Goal: Information Seeking & Learning: Learn about a topic

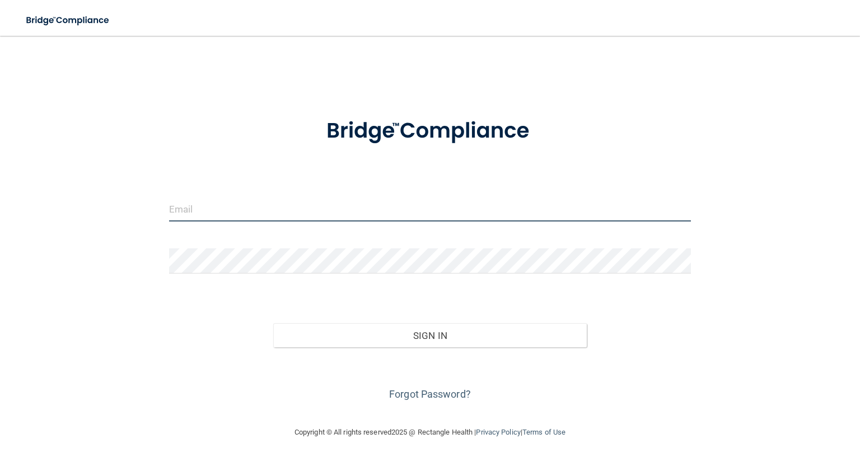
click at [208, 209] on input "email" at bounding box center [430, 209] width 522 height 25
type input "[EMAIL_ADDRESS][DOMAIN_NAME]"
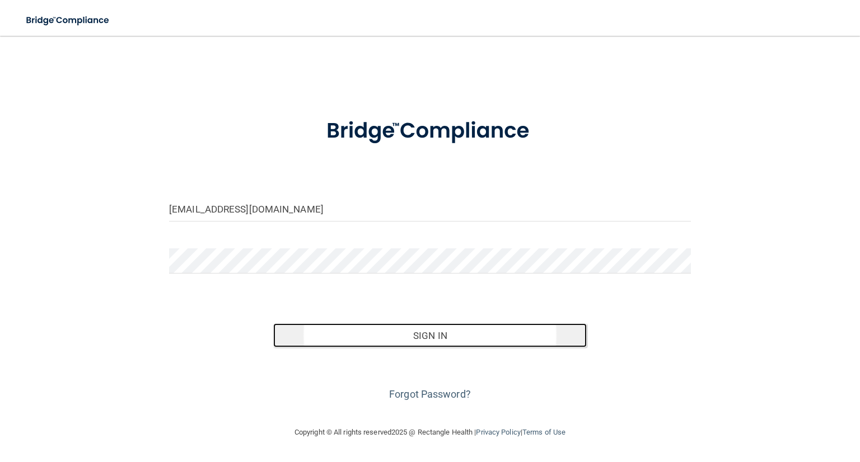
click at [482, 337] on button "Sign In" at bounding box center [429, 336] width 313 height 25
click at [417, 340] on button "Sign In" at bounding box center [429, 336] width 313 height 25
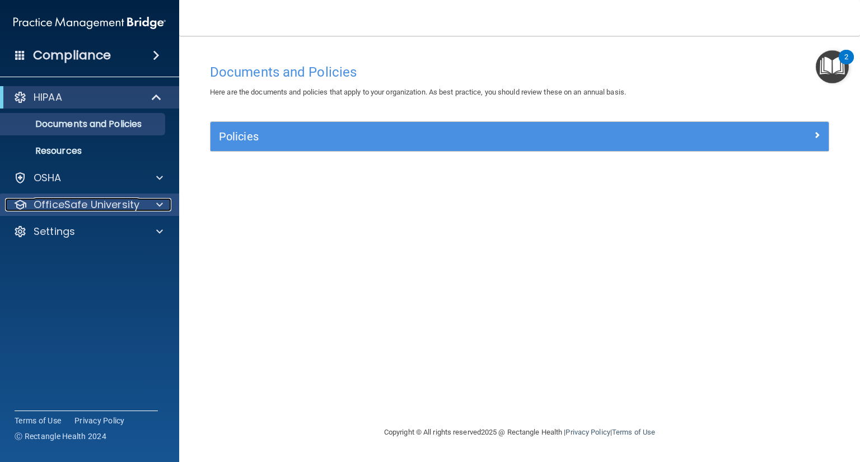
click at [87, 200] on p "OfficeSafe University" at bounding box center [87, 204] width 106 height 13
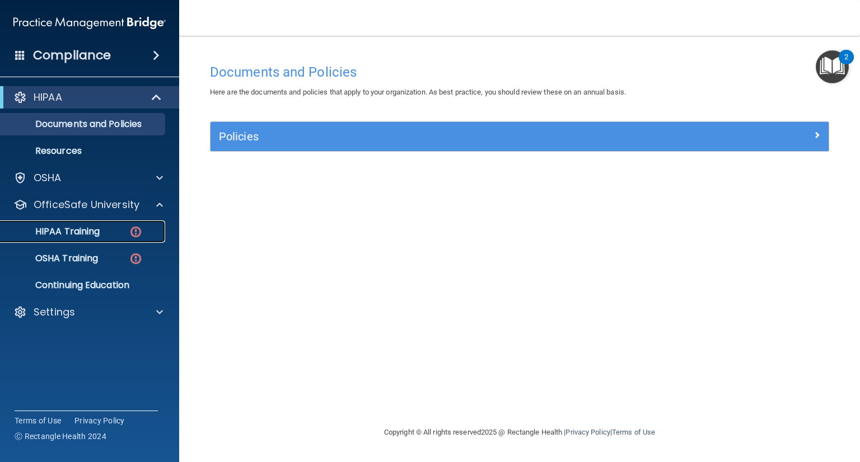
click at [87, 230] on p "HIPAA Training" at bounding box center [53, 231] width 92 height 11
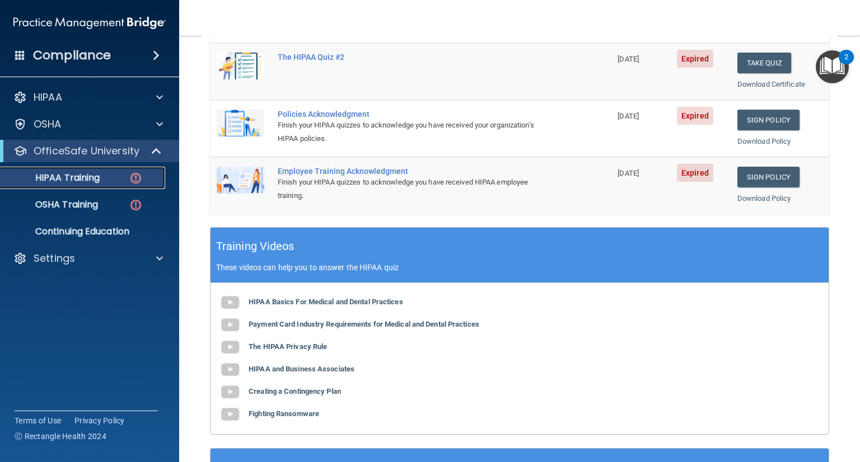
scroll to position [269, 0]
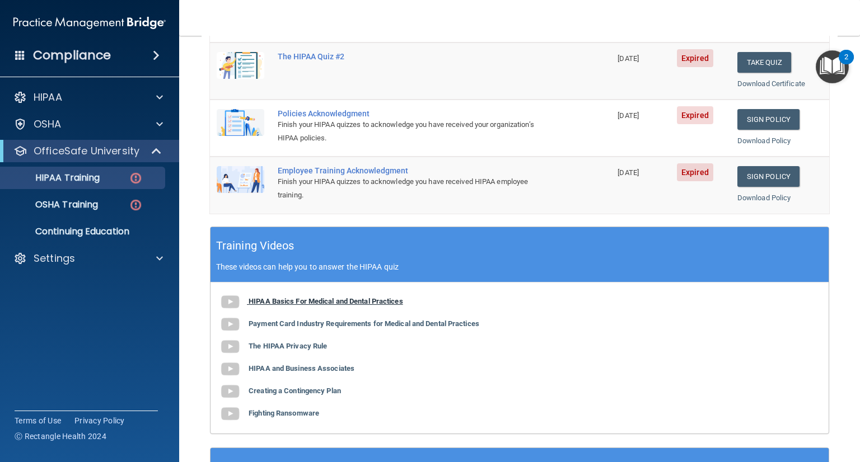
click at [363, 301] on b "HIPAA Basics For Medical and Dental Practices" at bounding box center [326, 301] width 155 height 8
click at [300, 347] on b "The HIPAA Privacy Rule" at bounding box center [288, 346] width 78 height 8
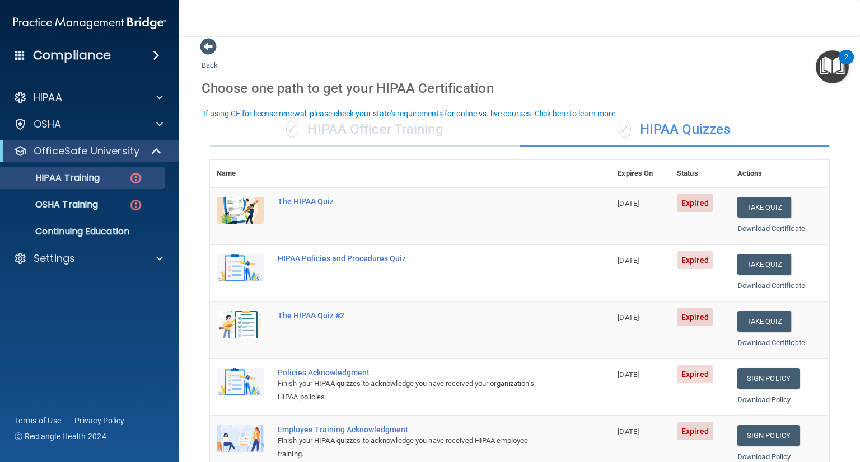
scroll to position [0, 0]
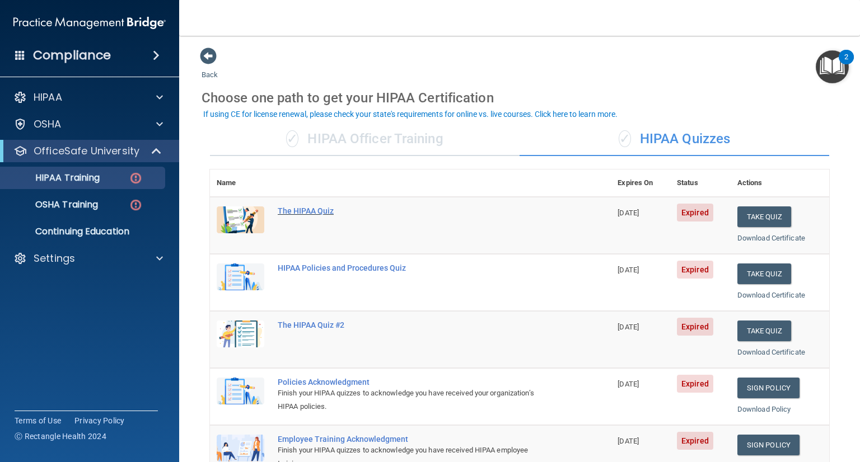
click at [316, 210] on div "The HIPAA Quiz" at bounding box center [416, 211] width 277 height 9
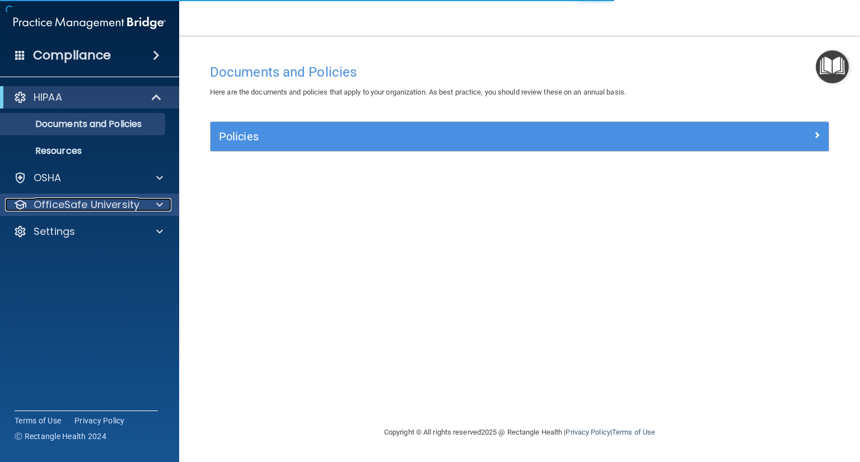
click at [110, 206] on p "OfficeSafe University" at bounding box center [87, 204] width 106 height 13
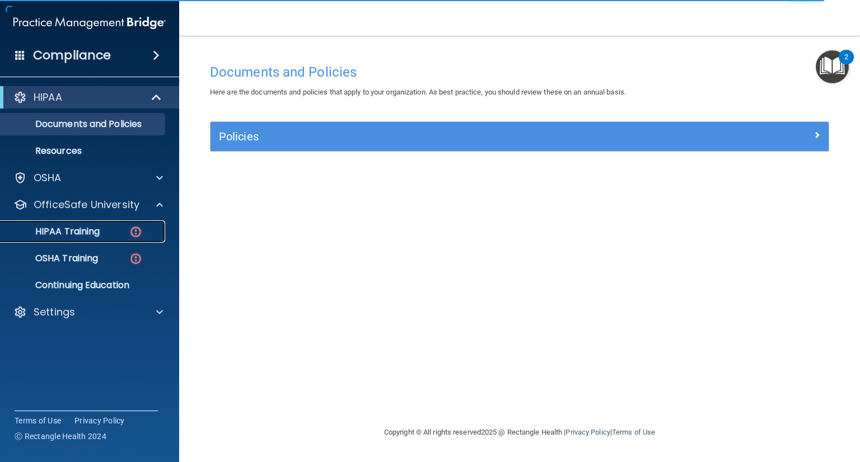
click at [87, 230] on p "HIPAA Training" at bounding box center [53, 231] width 92 height 11
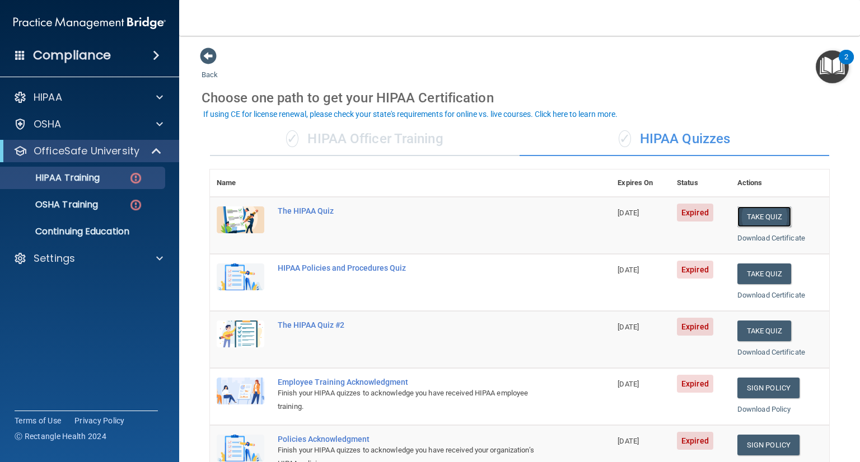
click at [761, 211] on button "Take Quiz" at bounding box center [764, 217] width 54 height 21
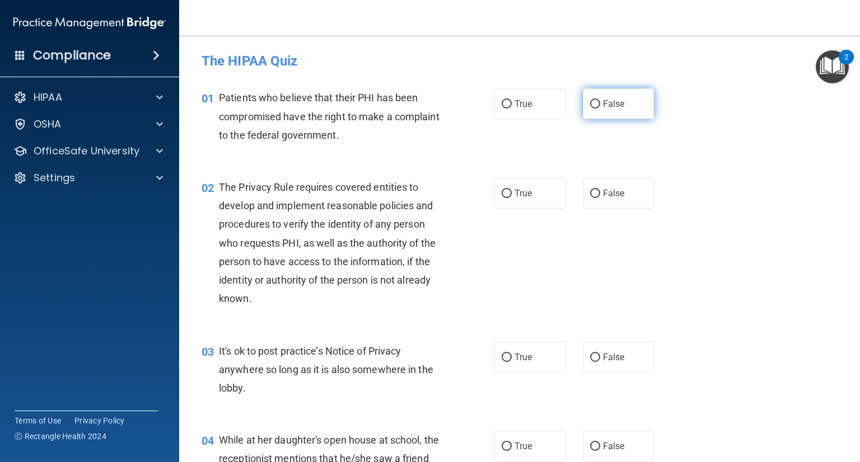
click at [590, 106] on input "False" at bounding box center [595, 104] width 10 height 8
radio input "true"
click at [503, 198] on input "True" at bounding box center [507, 194] width 10 height 8
radio input "true"
click at [590, 359] on input "False" at bounding box center [595, 358] width 10 height 8
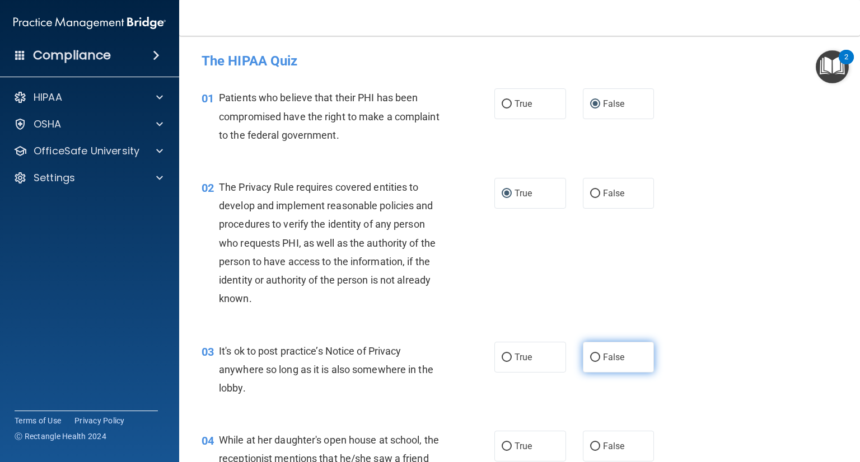
radio input "true"
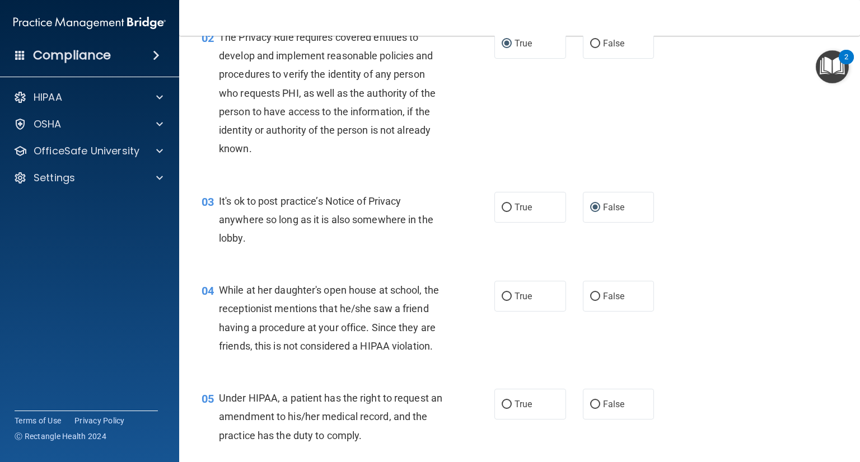
scroll to position [157, 0]
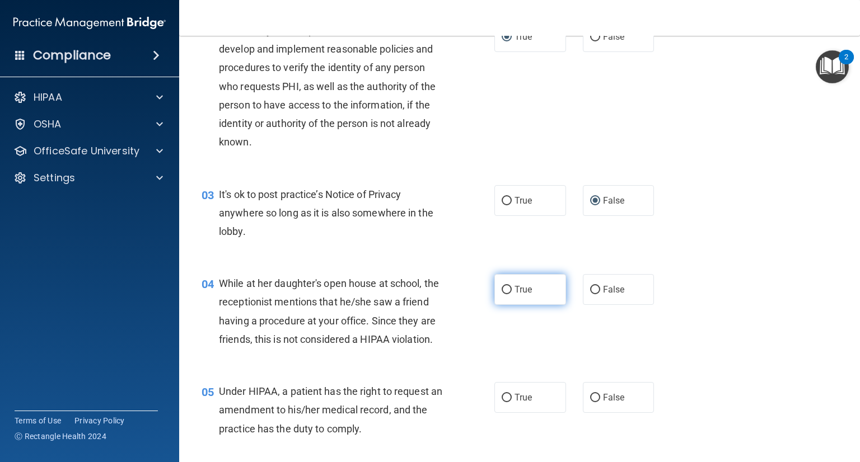
click at [502, 291] on input "True" at bounding box center [507, 290] width 10 height 8
radio input "true"
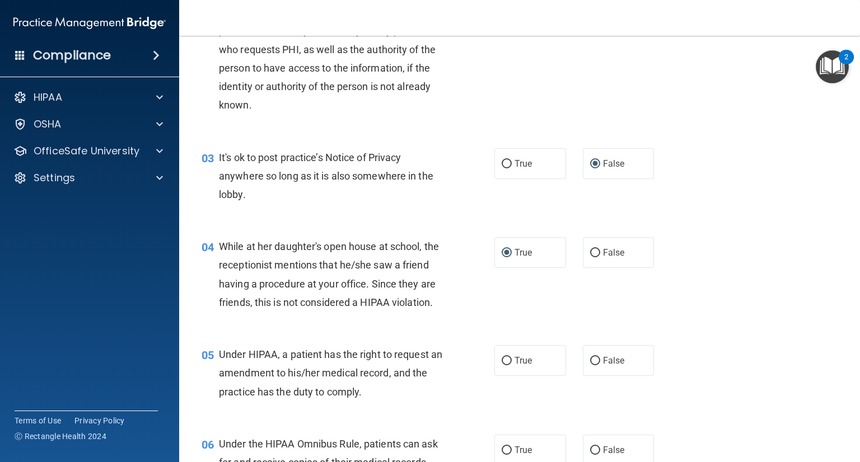
scroll to position [269, 0]
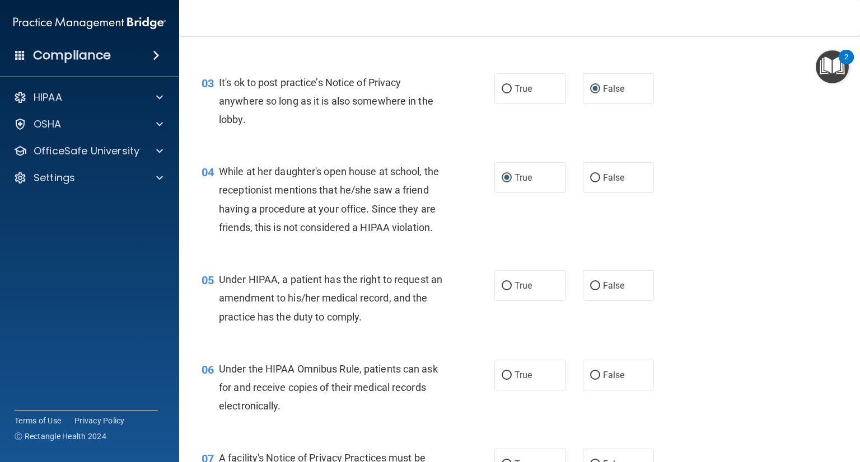
click at [525, 346] on div "05 Under HIPAA, a patient has the right to request an amendment to his/her medi…" at bounding box center [519, 301] width 653 height 90
click at [593, 291] on input "False" at bounding box center [595, 286] width 10 height 8
radio input "true"
click at [503, 380] on input "True" at bounding box center [507, 376] width 10 height 8
radio input "true"
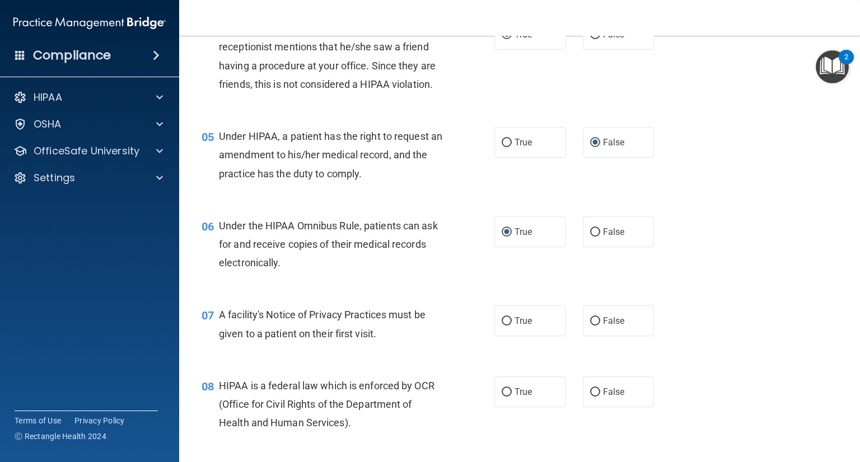
scroll to position [426, 0]
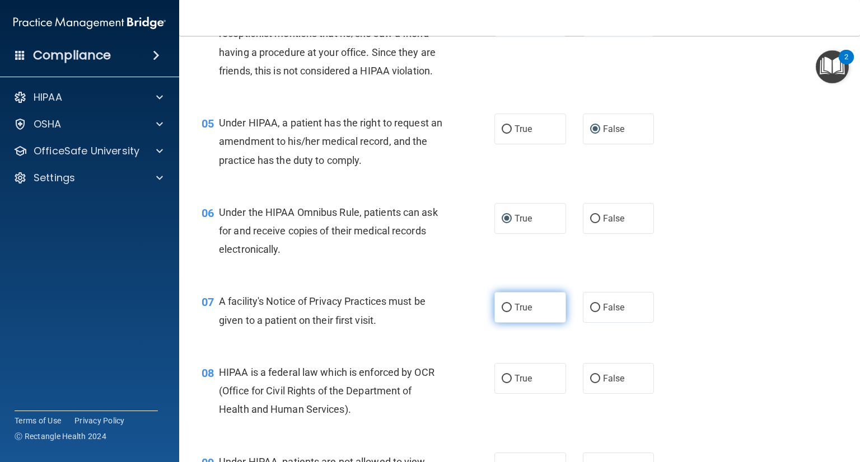
click at [502, 312] on input "True" at bounding box center [507, 308] width 10 height 8
radio input "true"
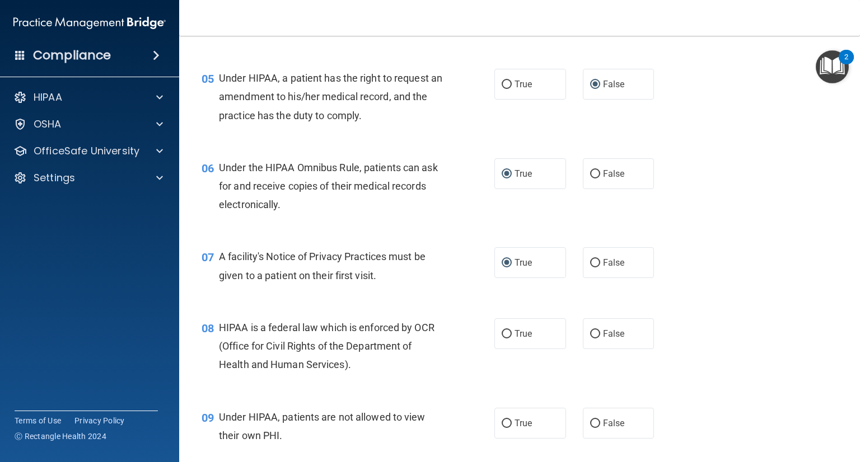
scroll to position [485, 0]
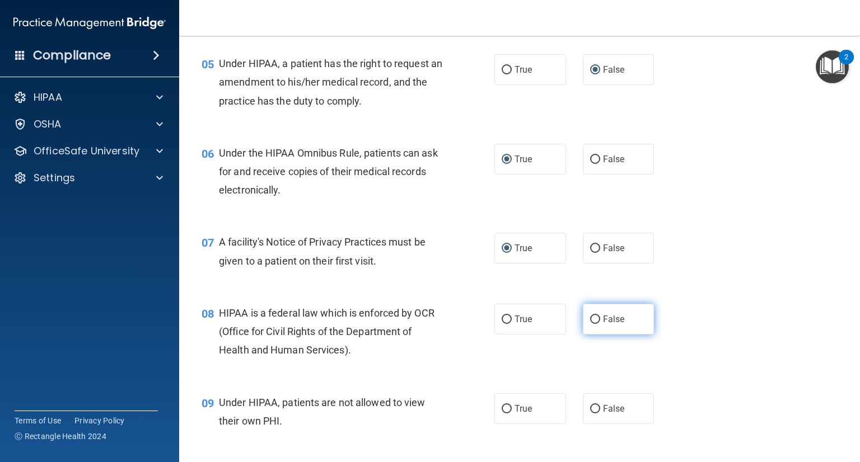
click at [591, 324] on input "False" at bounding box center [595, 320] width 10 height 8
radio input "true"
click at [592, 324] on input "False" at bounding box center [595, 320] width 10 height 8
click at [590, 324] on input "False" at bounding box center [595, 320] width 10 height 8
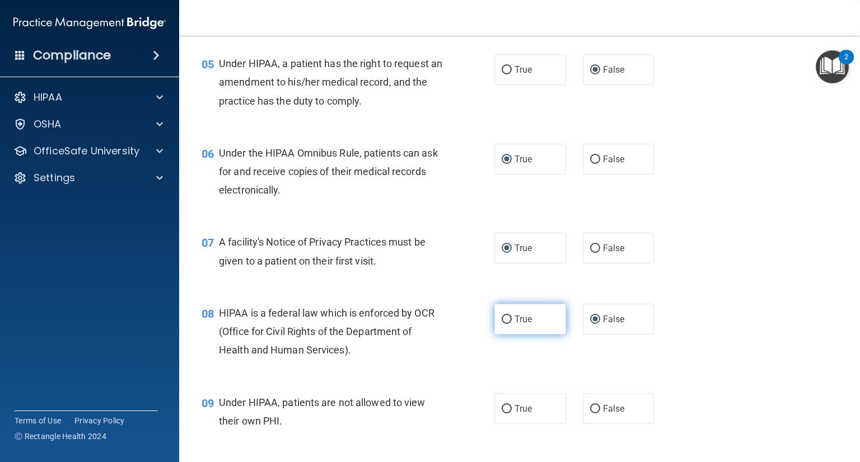
click at [502, 324] on input "True" at bounding box center [507, 320] width 10 height 8
radio input "true"
radio input "false"
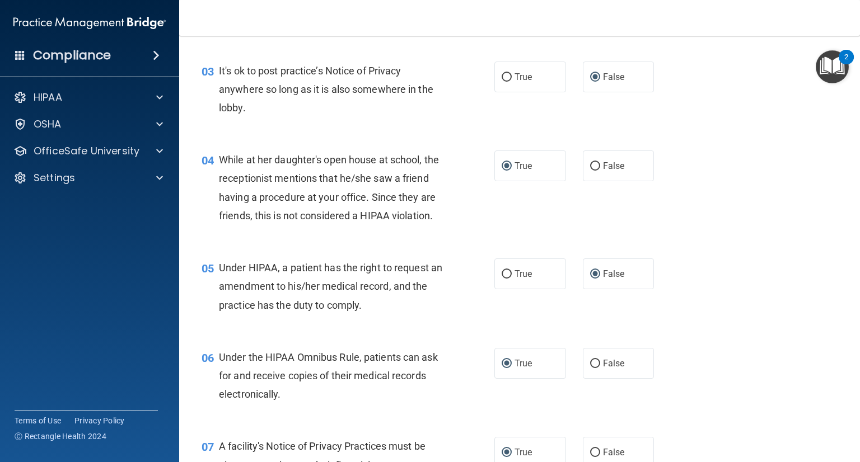
scroll to position [261, 0]
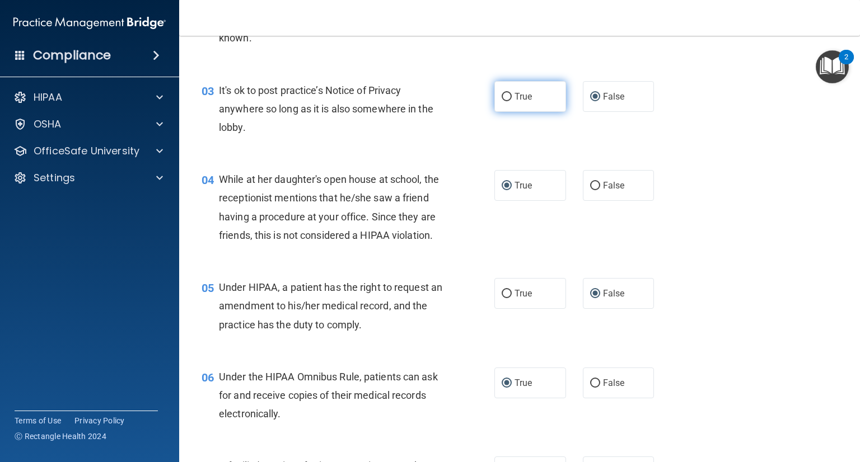
click at [502, 97] on input "True" at bounding box center [507, 97] width 10 height 8
radio input "true"
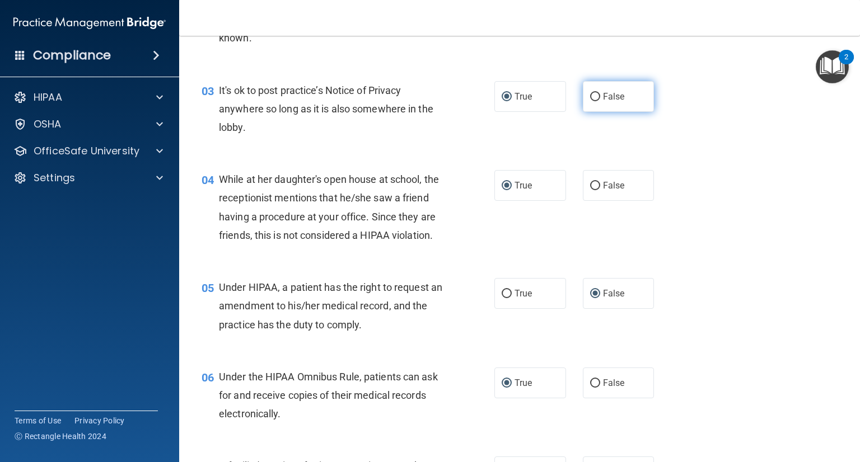
click at [591, 94] on input "False" at bounding box center [595, 97] width 10 height 8
radio input "true"
radio input "false"
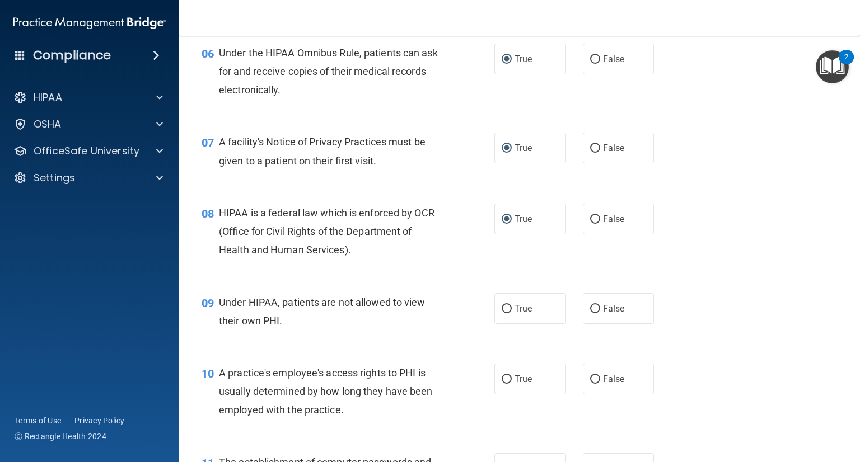
scroll to position [597, 0]
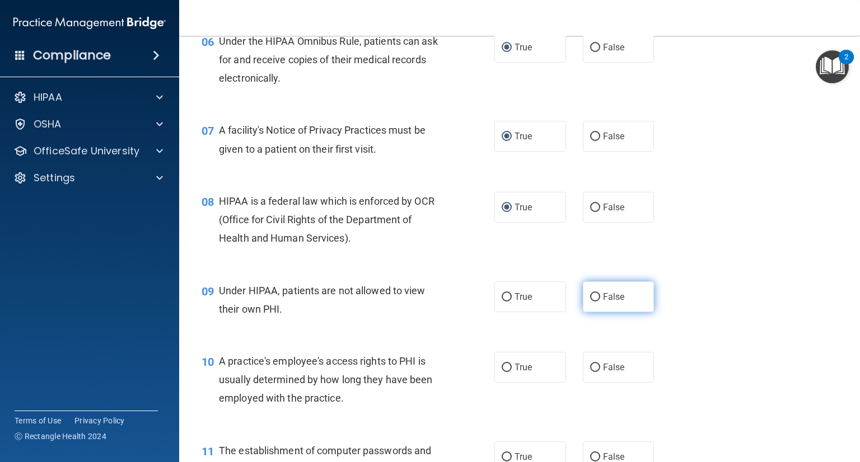
click at [590, 302] on input "False" at bounding box center [595, 297] width 10 height 8
radio input "true"
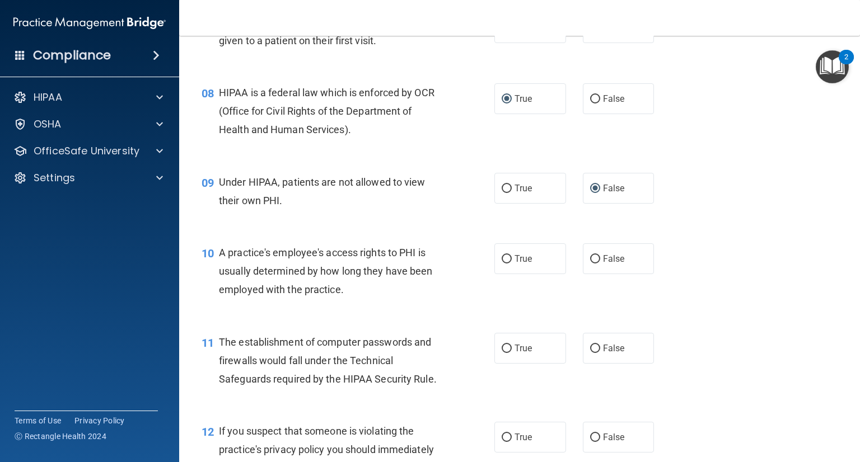
scroll to position [709, 0]
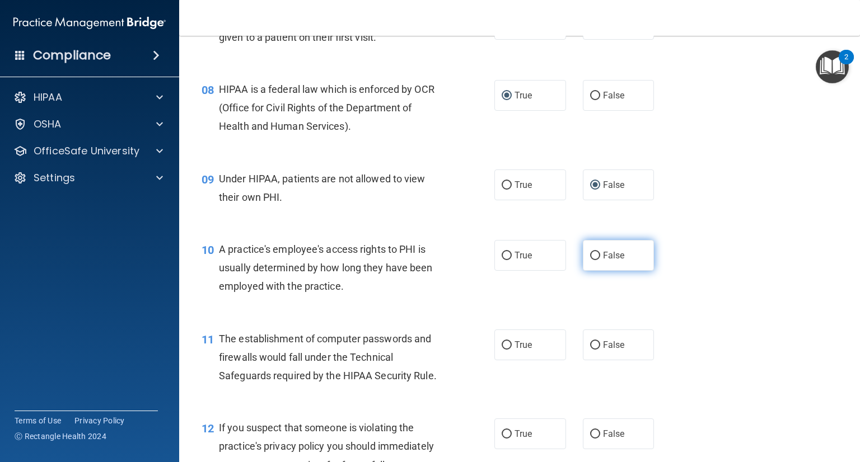
click at [590, 260] on input "False" at bounding box center [595, 256] width 10 height 8
radio input "true"
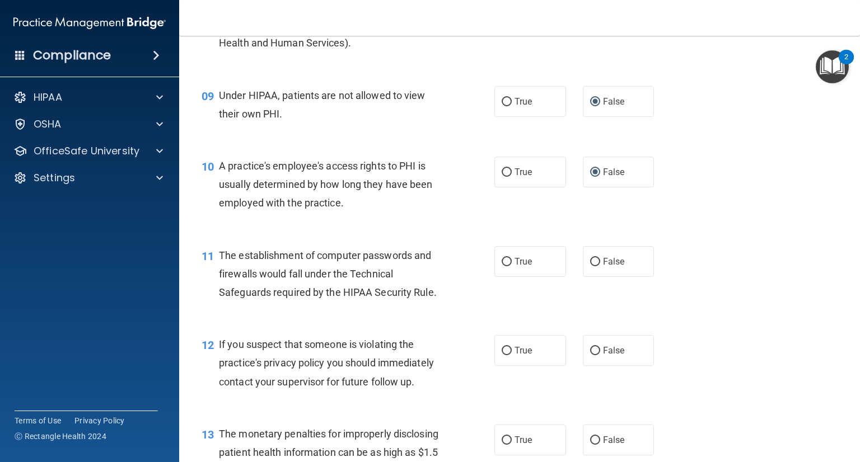
scroll to position [798, 0]
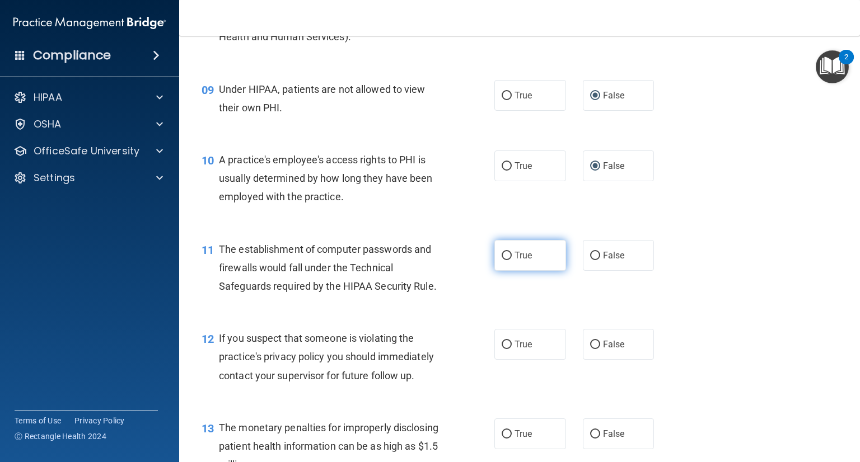
click at [502, 260] on input "True" at bounding box center [507, 256] width 10 height 8
radio input "true"
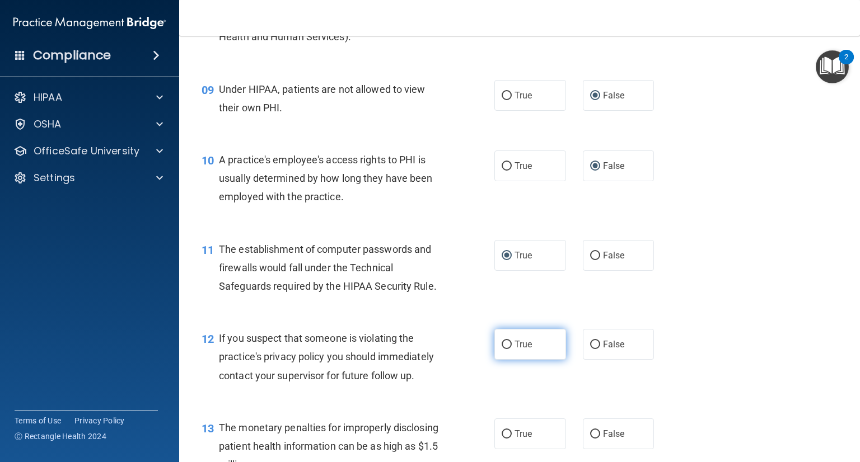
click at [502, 349] on input "True" at bounding box center [507, 345] width 10 height 8
radio input "true"
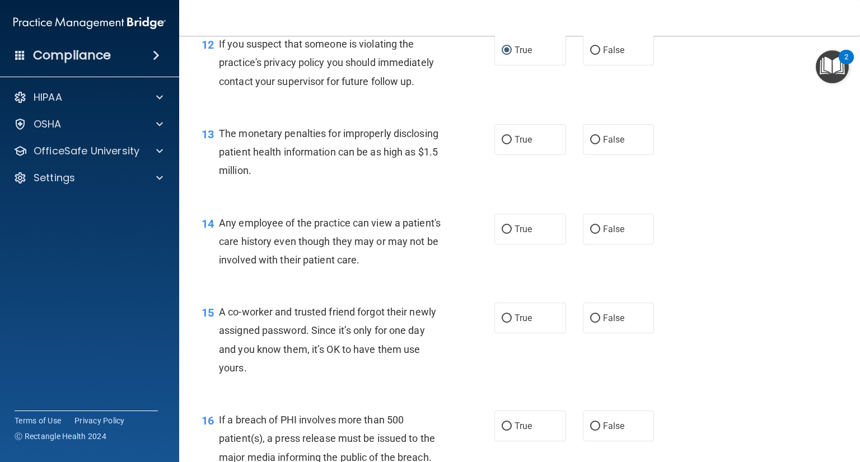
scroll to position [1112, 0]
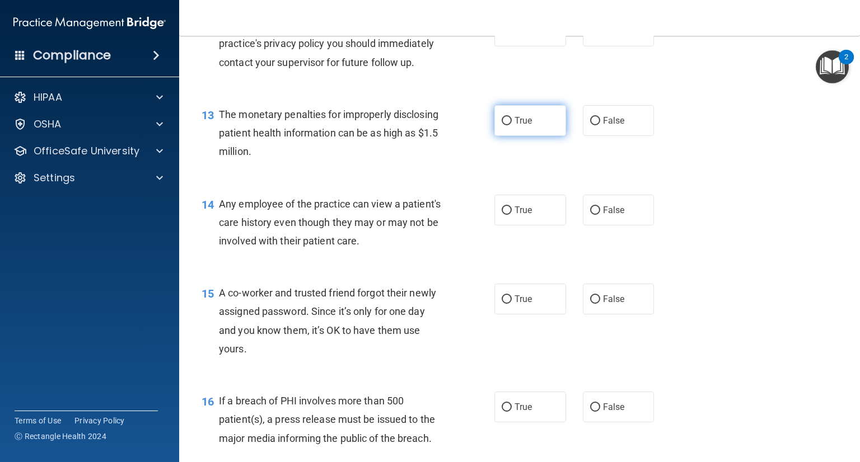
click at [502, 125] on input "True" at bounding box center [507, 121] width 10 height 8
radio input "true"
click at [593, 215] on input "False" at bounding box center [595, 211] width 10 height 8
radio input "true"
click at [590, 304] on input "False" at bounding box center [595, 300] width 10 height 8
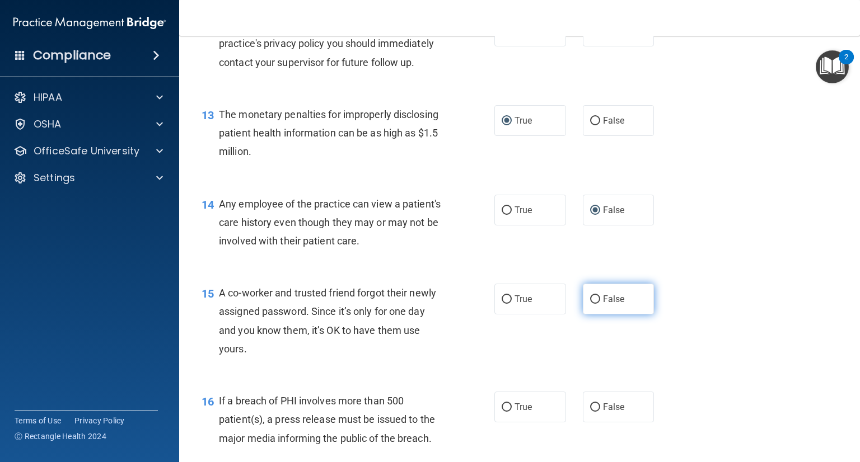
radio input "true"
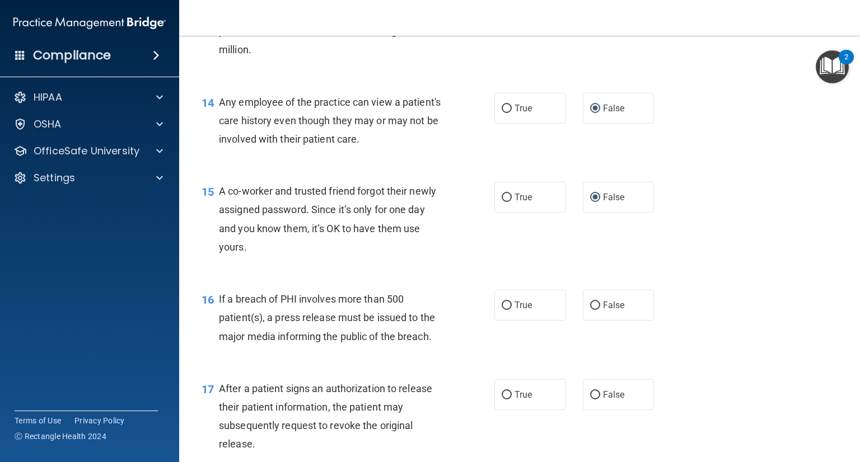
scroll to position [1224, 0]
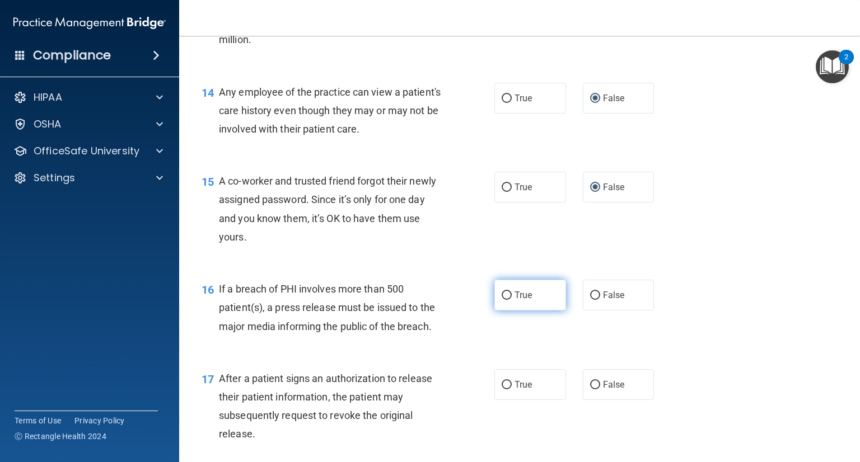
click at [502, 300] on input "True" at bounding box center [507, 296] width 10 height 8
radio input "true"
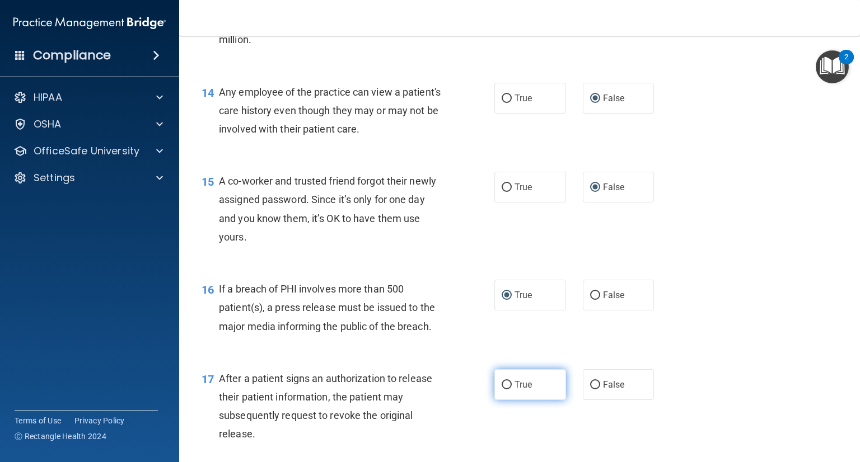
click at [503, 390] on input "True" at bounding box center [507, 385] width 10 height 8
radio input "true"
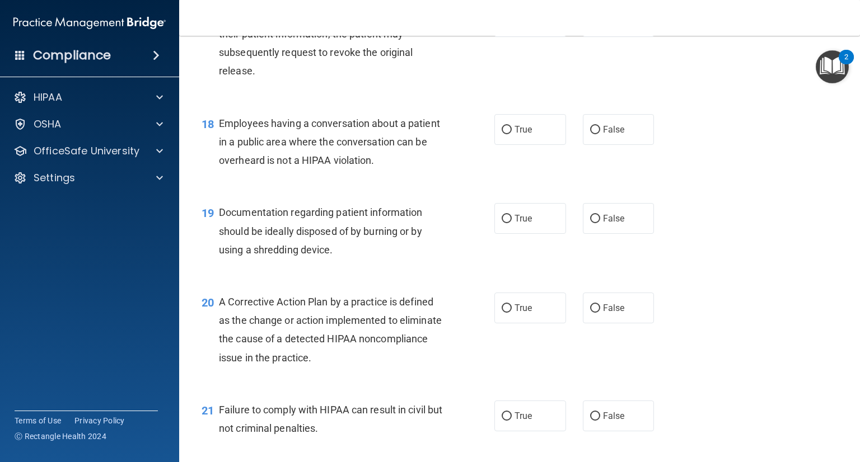
scroll to position [1597, 0]
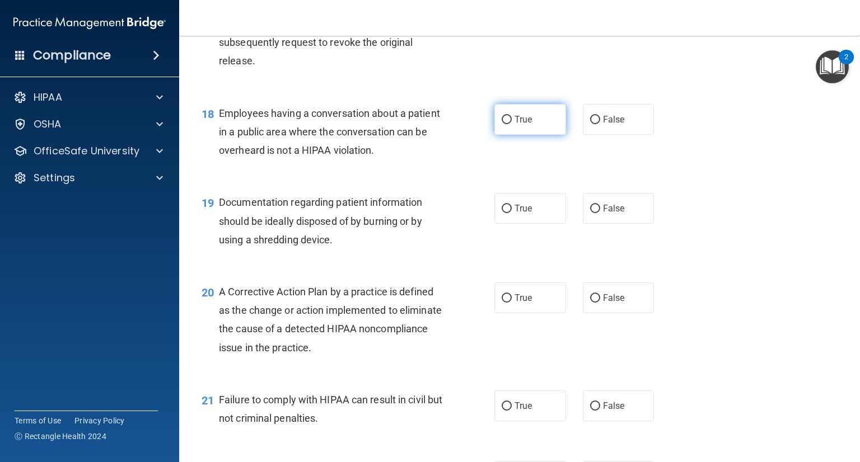
click at [502, 124] on input "True" at bounding box center [507, 120] width 10 height 8
radio input "true"
drag, startPoint x: 501, startPoint y: 135, endPoint x: 586, endPoint y: 139, distance: 84.6
click at [586, 135] on div "True False" at bounding box center [580, 119] width 172 height 31
click at [590, 124] on input "False" at bounding box center [595, 120] width 10 height 8
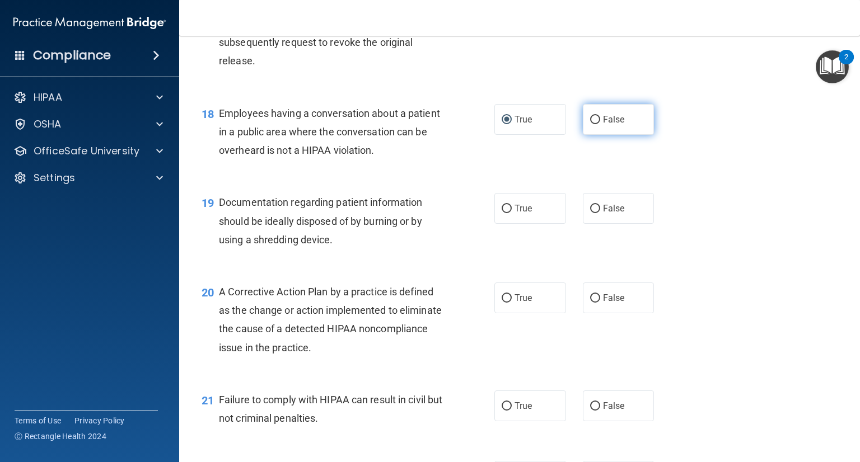
radio input "true"
radio input "false"
click at [502, 213] on input "True" at bounding box center [507, 209] width 10 height 8
radio input "true"
click at [595, 314] on label "False" at bounding box center [619, 298] width 72 height 31
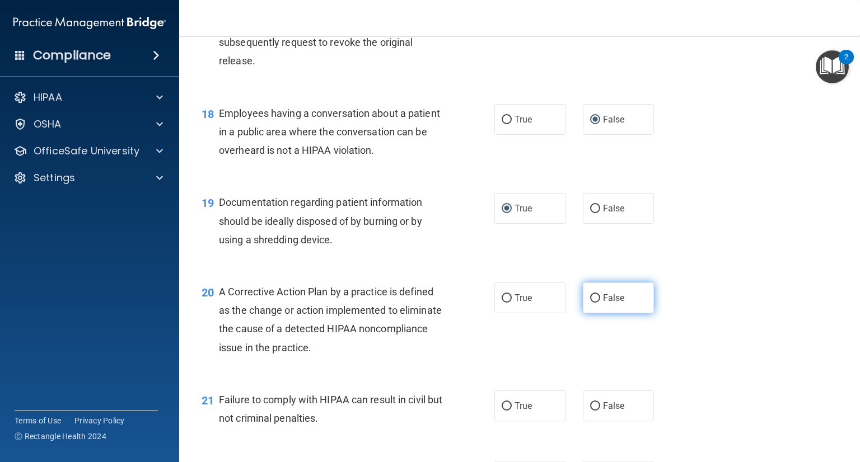
click at [595, 303] on input "False" at bounding box center [595, 299] width 10 height 8
radio input "true"
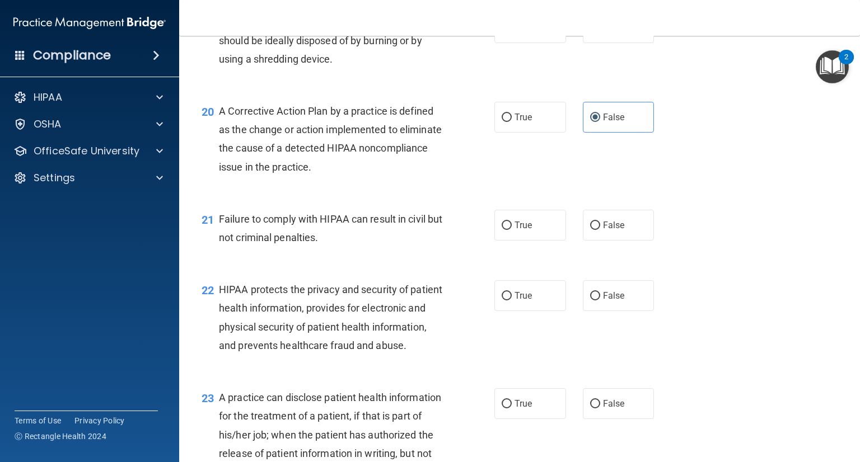
scroll to position [1799, 0]
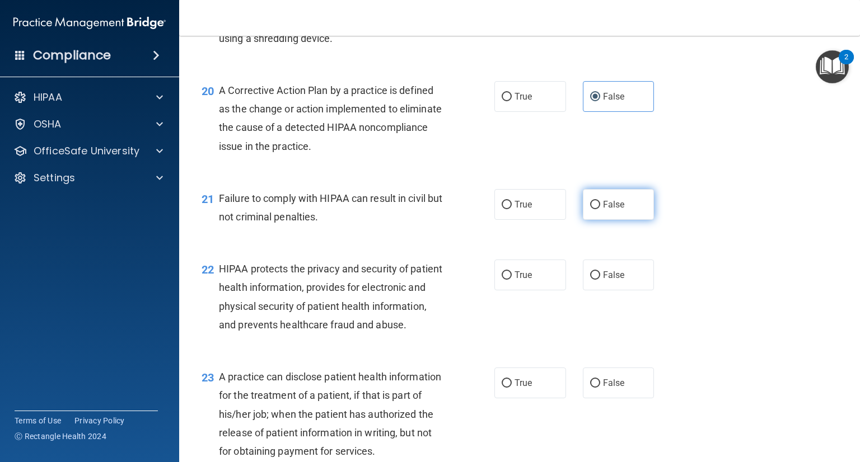
click at [594, 209] on input "False" at bounding box center [595, 205] width 10 height 8
radio input "true"
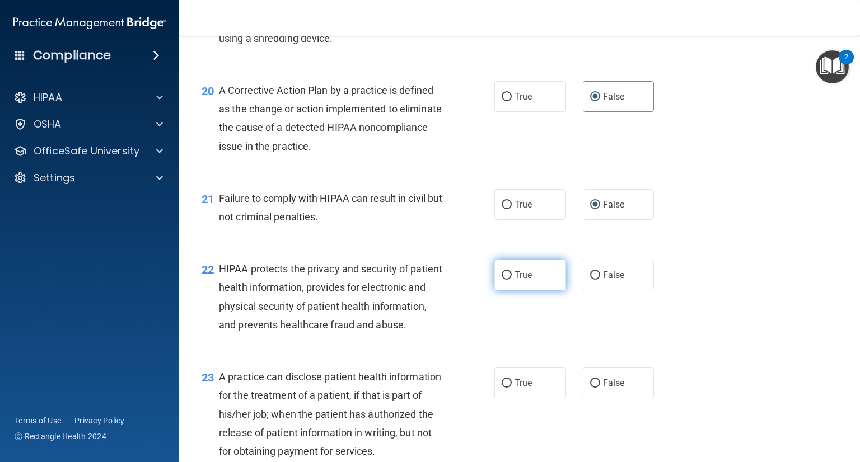
click at [506, 280] on input "True" at bounding box center [507, 276] width 10 height 8
radio input "true"
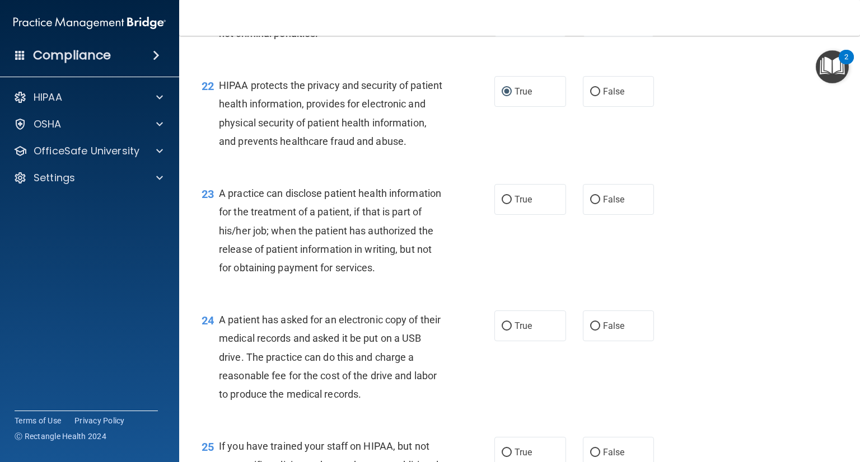
scroll to position [1993, 0]
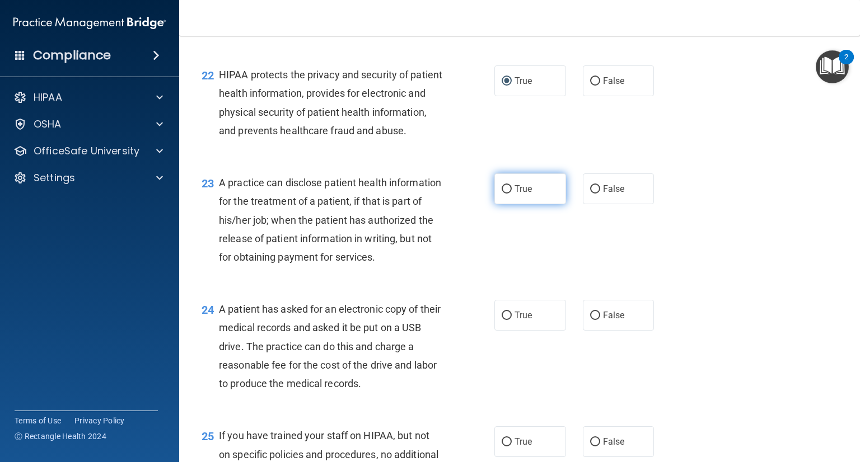
click at [503, 194] on input "True" at bounding box center [507, 189] width 10 height 8
radio input "true"
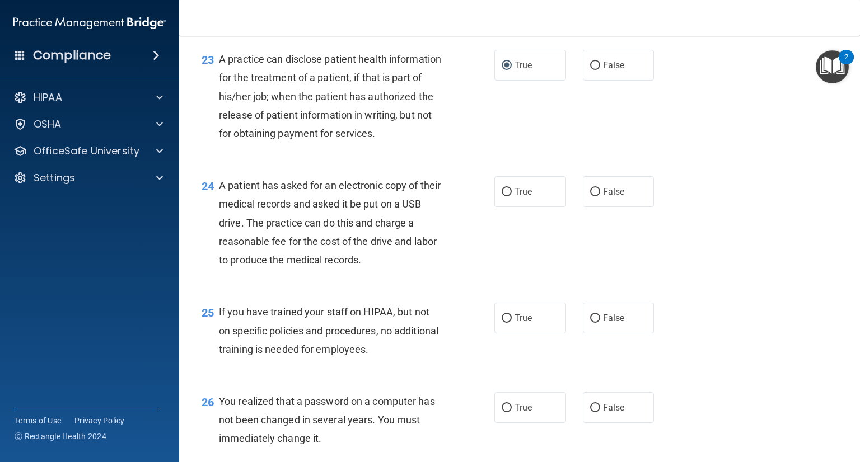
scroll to position [2128, 0]
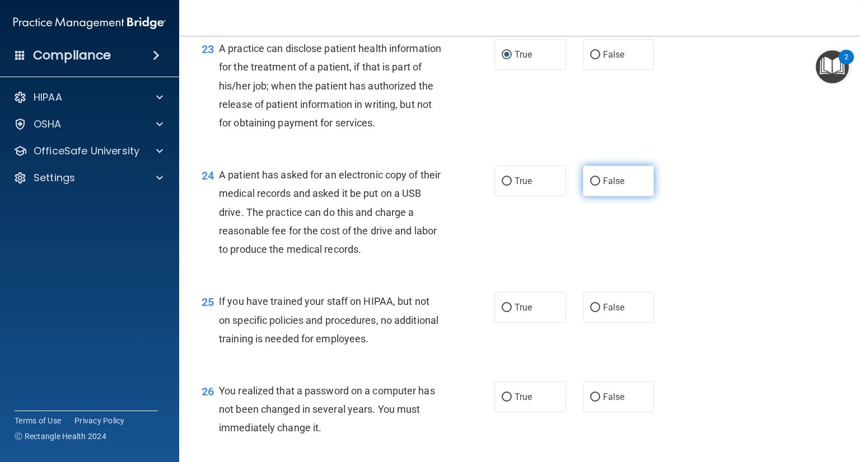
click at [592, 186] on input "False" at bounding box center [595, 181] width 10 height 8
radio input "true"
click at [544, 278] on div "24 A patient has asked for an electronic copy of their medical records and aske…" at bounding box center [519, 215] width 653 height 127
click at [590, 186] on input "False" at bounding box center [595, 181] width 10 height 8
click at [502, 186] on input "True" at bounding box center [507, 181] width 10 height 8
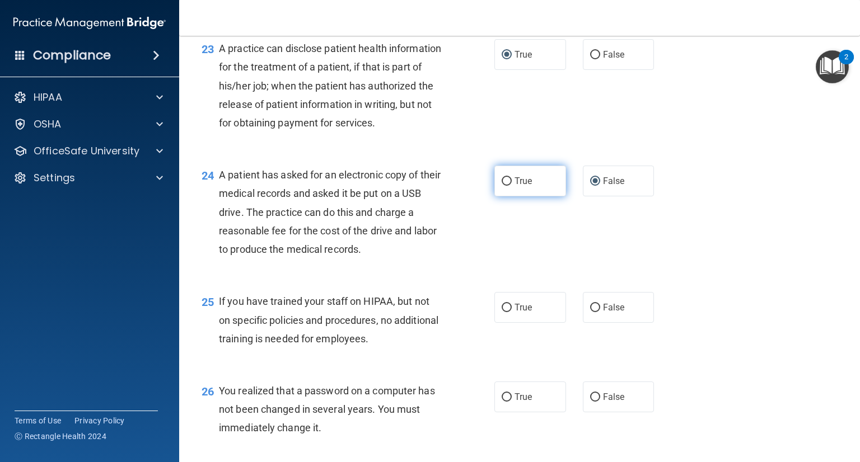
radio input "true"
radio input "false"
click at [591, 312] on input "False" at bounding box center [595, 308] width 10 height 8
radio input "true"
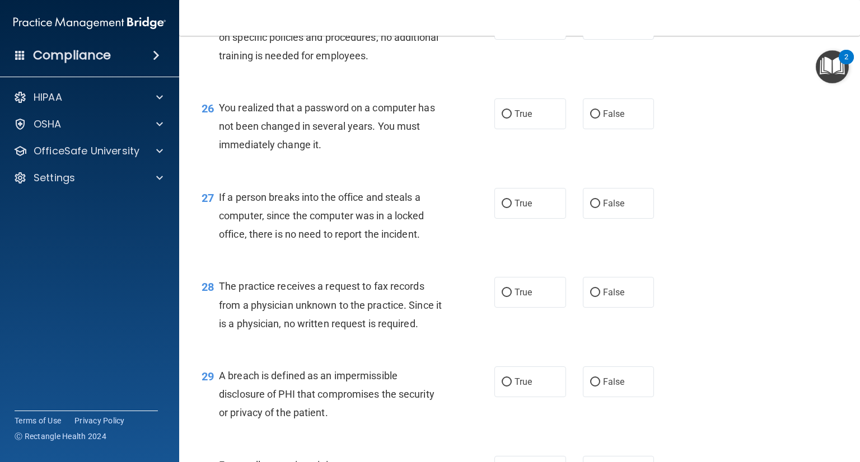
scroll to position [2433, 0]
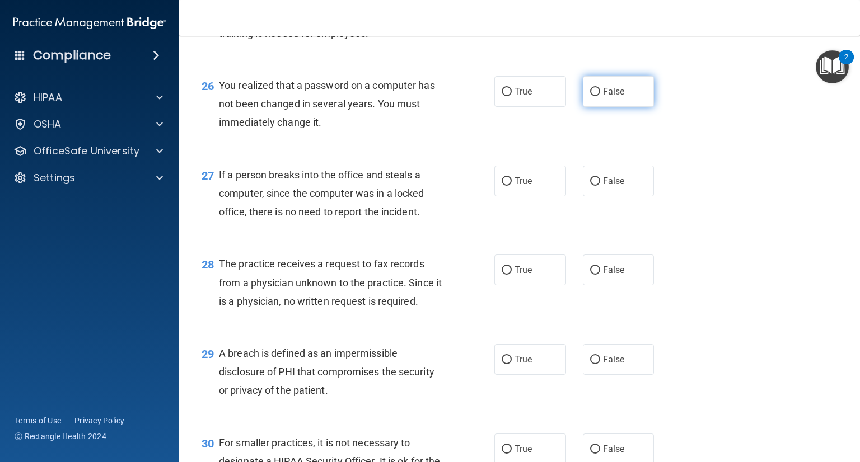
click at [590, 96] on input "False" at bounding box center [595, 92] width 10 height 8
radio input "true"
click at [596, 197] on label "False" at bounding box center [619, 181] width 72 height 31
click at [596, 186] on input "False" at bounding box center [595, 181] width 10 height 8
radio input "true"
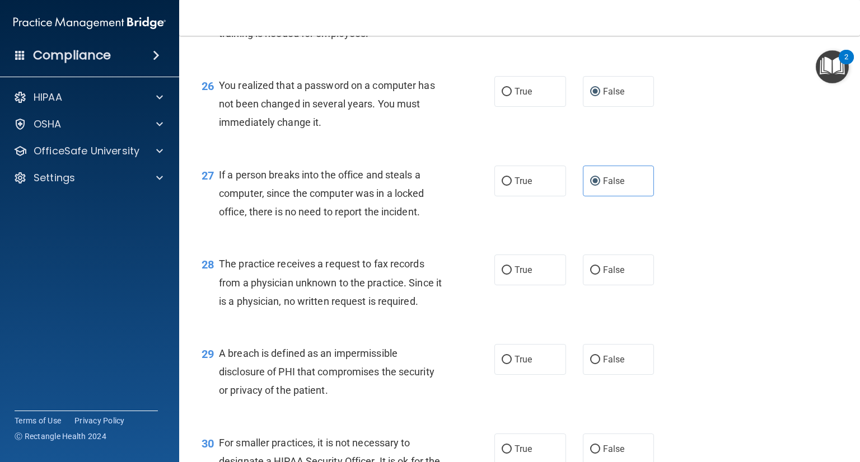
click at [497, 316] on div "28 The practice receives a request to fax records from a physician unknown to t…" at bounding box center [348, 286] width 326 height 62
click at [502, 275] on input "True" at bounding box center [507, 271] width 10 height 8
radio input "true"
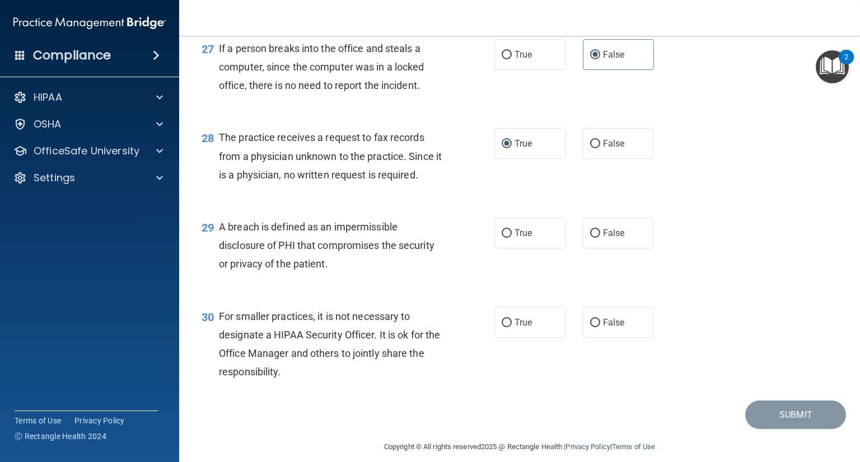
scroll to position [2583, 0]
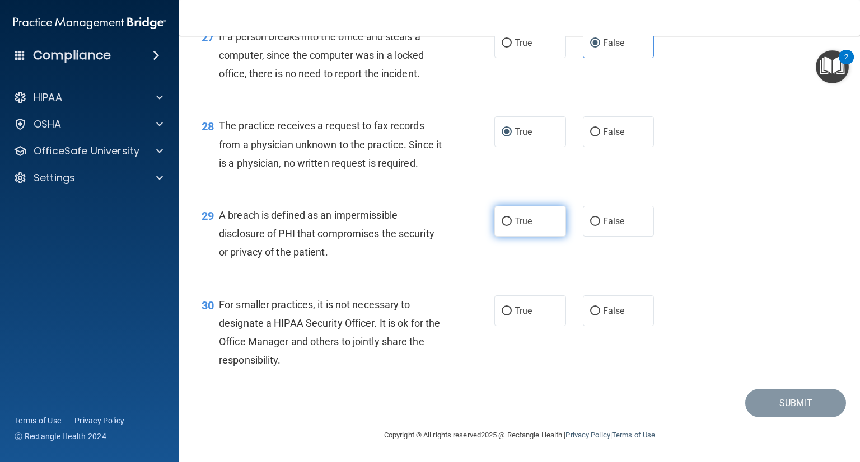
click at [506, 226] on input "True" at bounding box center [507, 222] width 10 height 8
radio input "true"
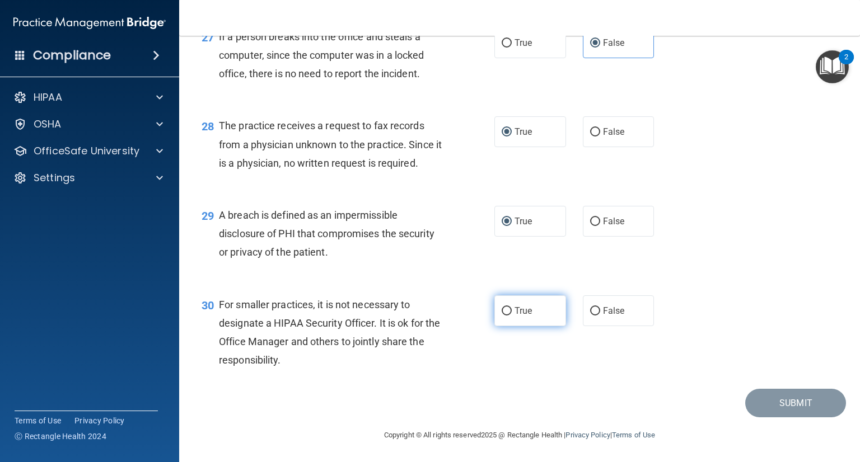
click at [502, 316] on input "True" at bounding box center [507, 311] width 10 height 8
radio input "true"
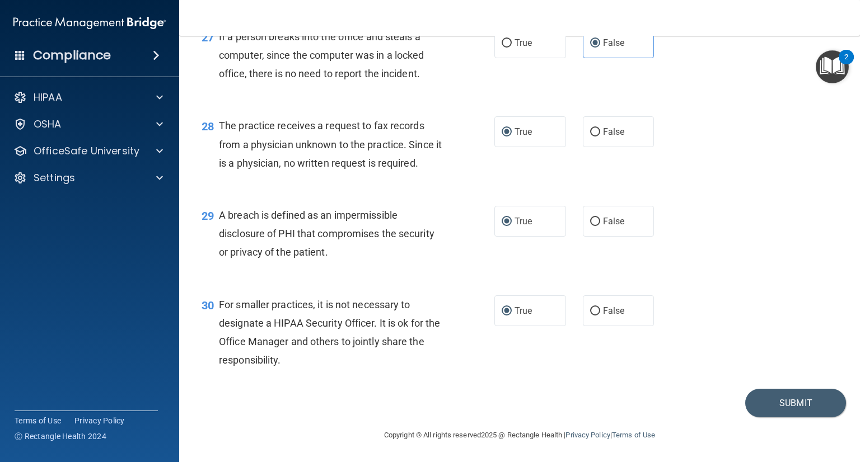
scroll to position [2628, 0]
click at [798, 401] on button "Submit" at bounding box center [795, 403] width 101 height 29
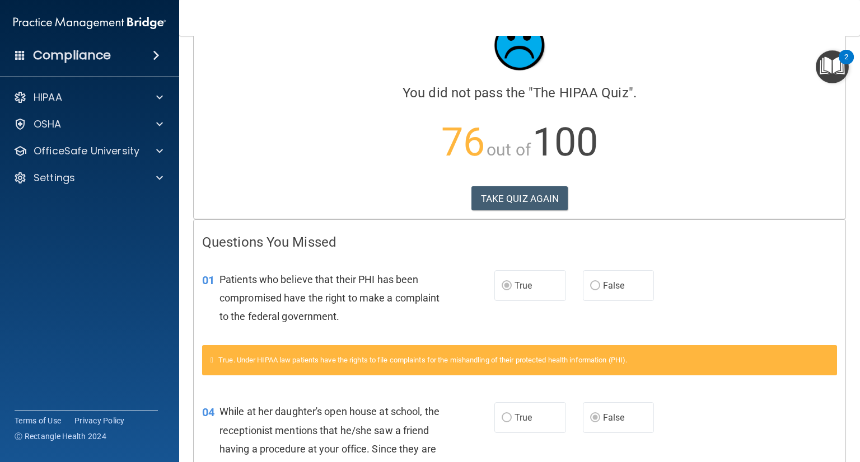
scroll to position [22, 0]
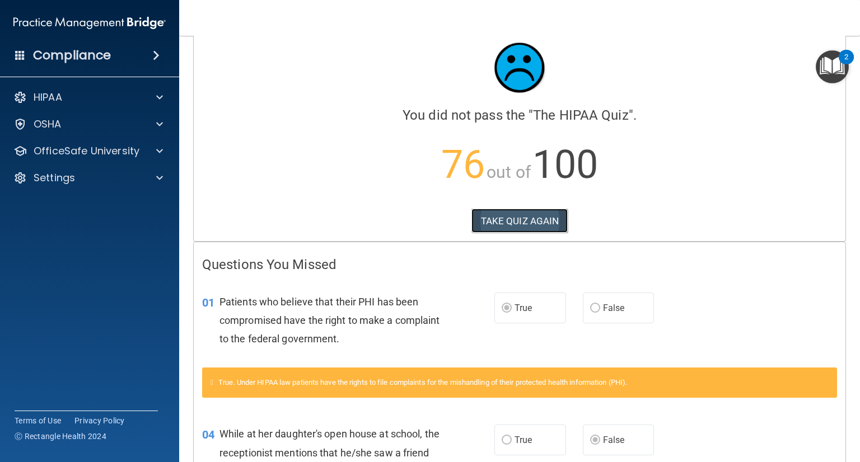
click at [524, 222] on button "TAKE QUIZ AGAIN" at bounding box center [519, 221] width 97 height 25
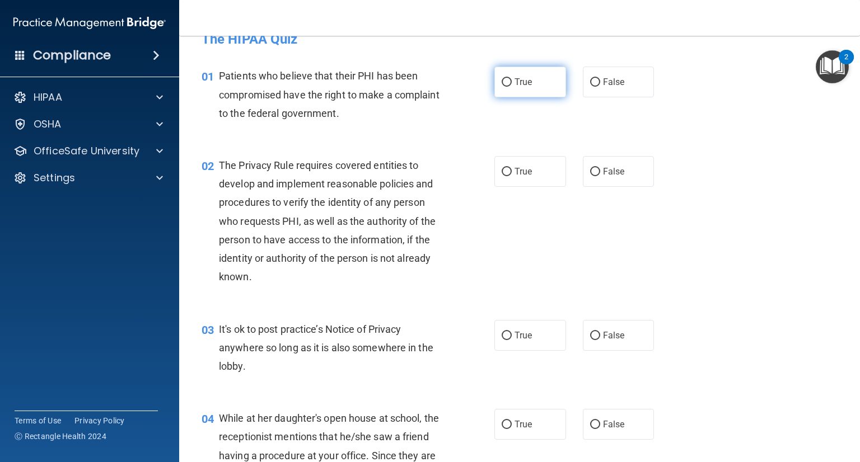
click at [502, 80] on input "True" at bounding box center [507, 82] width 10 height 8
radio input "true"
click at [504, 175] on input "True" at bounding box center [507, 172] width 10 height 8
radio input "true"
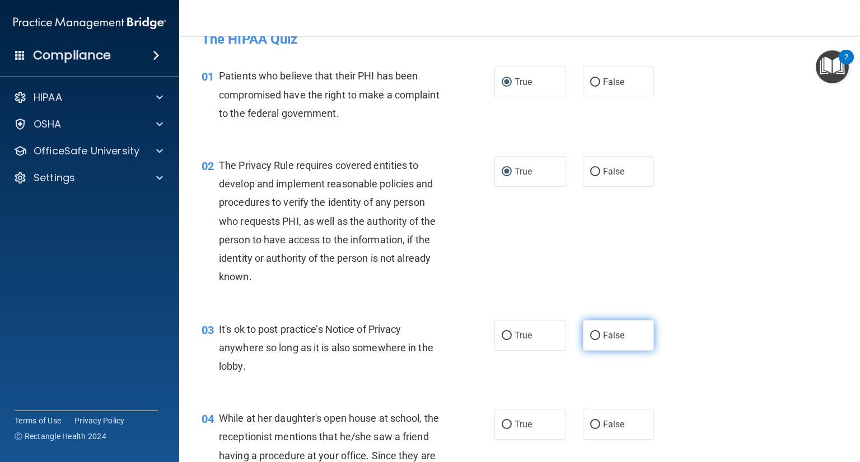
click at [590, 334] on input "False" at bounding box center [595, 336] width 10 height 8
radio input "true"
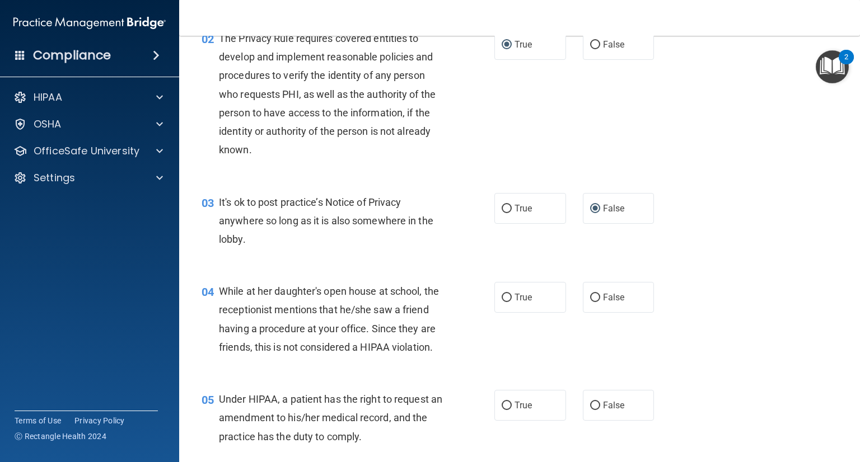
scroll to position [156, 0]
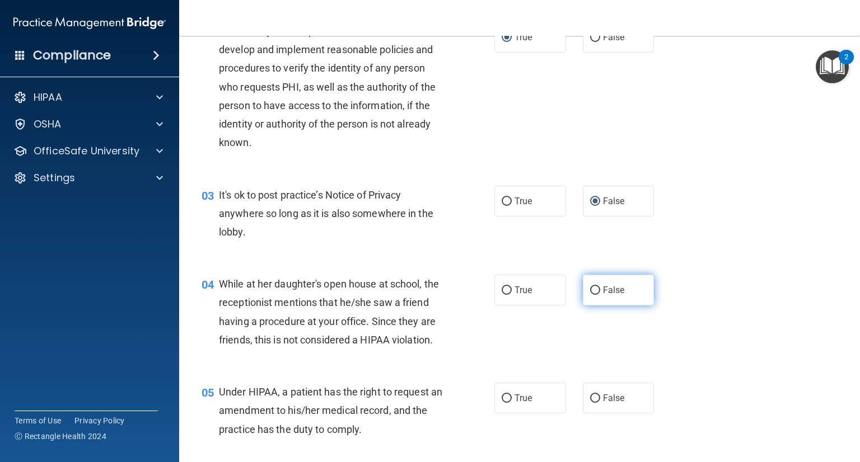
click at [592, 287] on input "False" at bounding box center [595, 291] width 10 height 8
radio input "true"
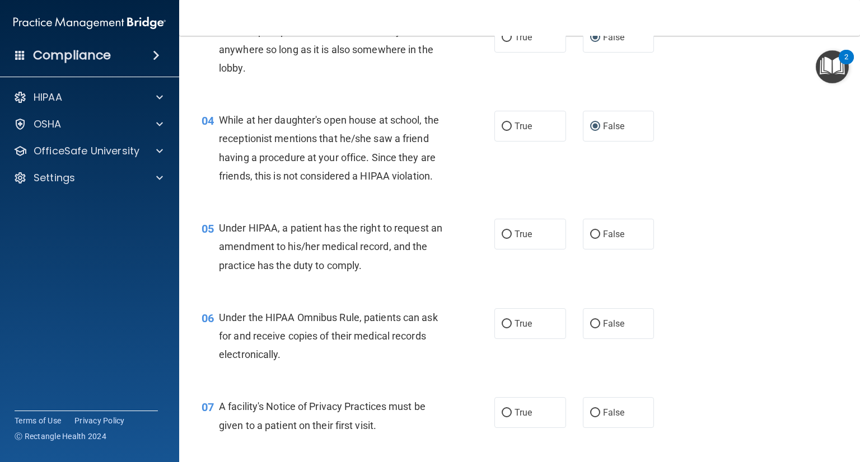
scroll to position [335, 0]
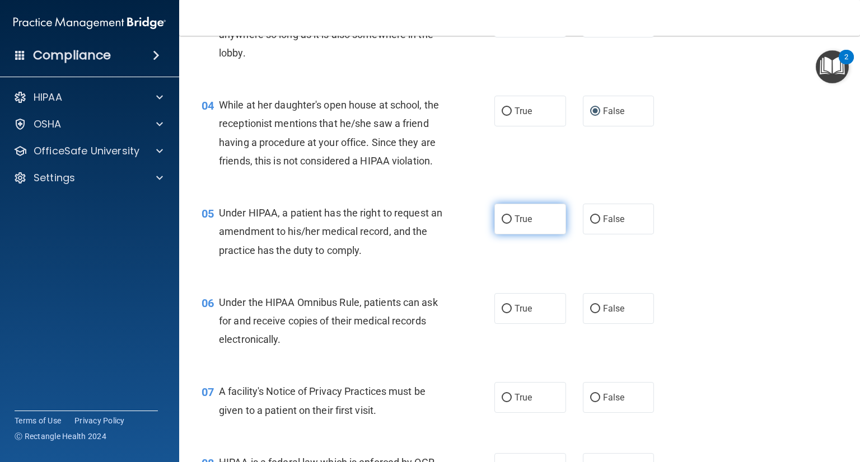
click at [504, 224] on input "True" at bounding box center [507, 220] width 10 height 8
radio input "true"
click at [503, 314] on input "True" at bounding box center [507, 309] width 10 height 8
radio input "true"
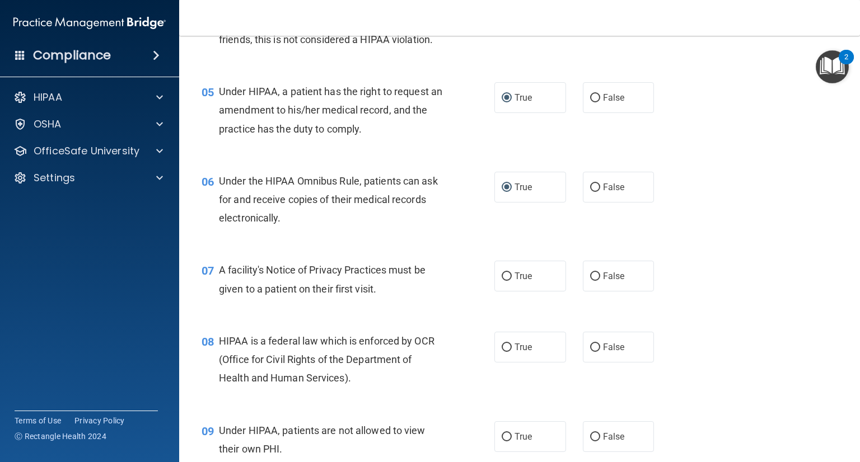
scroll to position [470, 0]
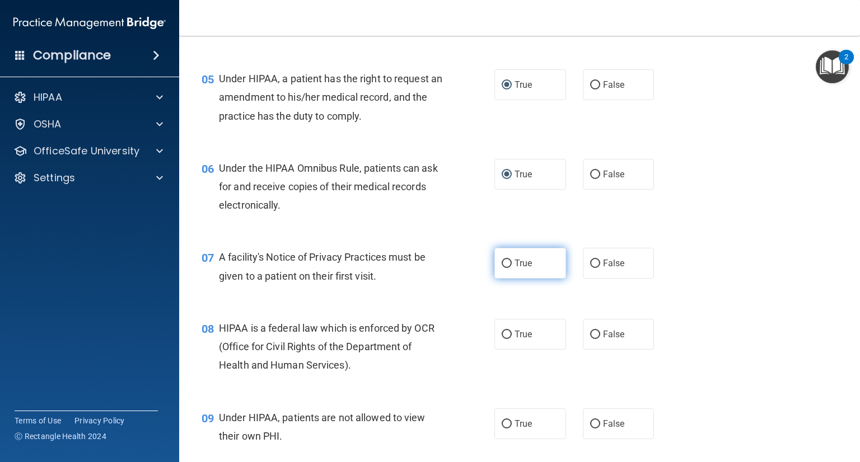
click at [504, 268] on input "True" at bounding box center [507, 264] width 10 height 8
radio input "true"
click at [502, 339] on input "True" at bounding box center [507, 335] width 10 height 8
radio input "true"
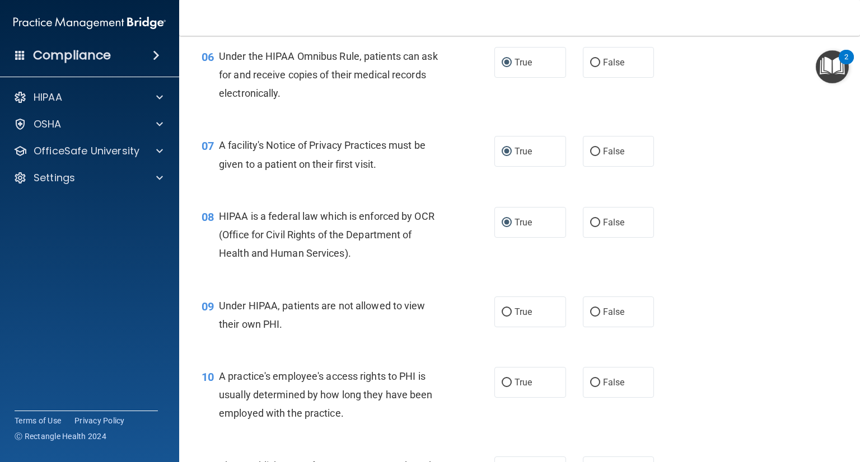
scroll to position [604, 0]
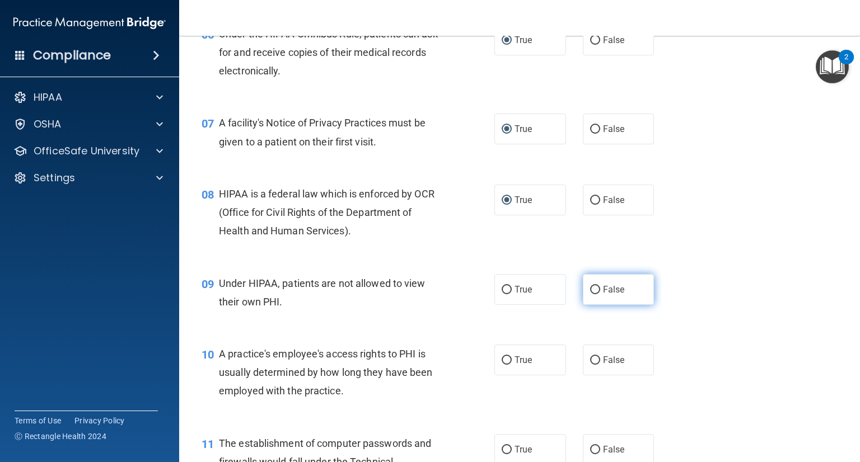
click at [591, 295] on input "False" at bounding box center [595, 290] width 10 height 8
radio input "true"
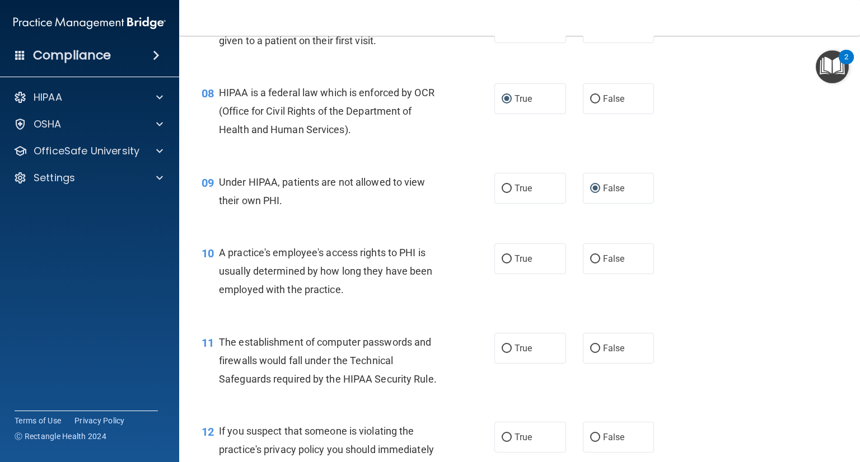
scroll to position [716, 0]
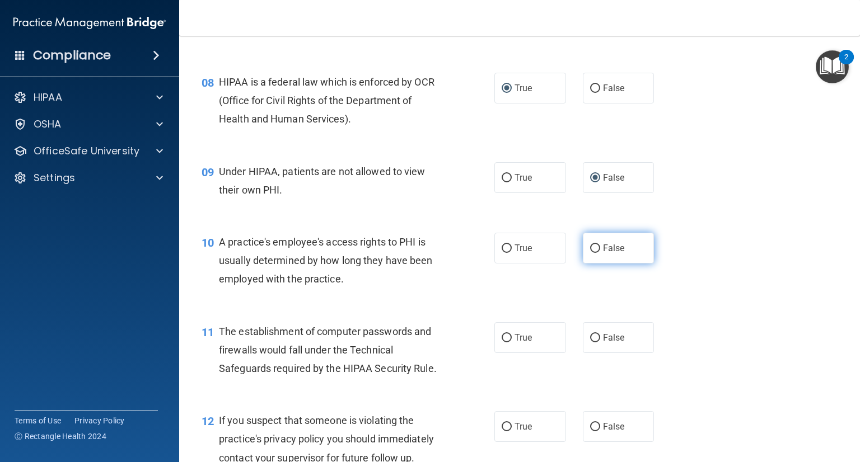
click at [593, 253] on input "False" at bounding box center [595, 249] width 10 height 8
radio input "true"
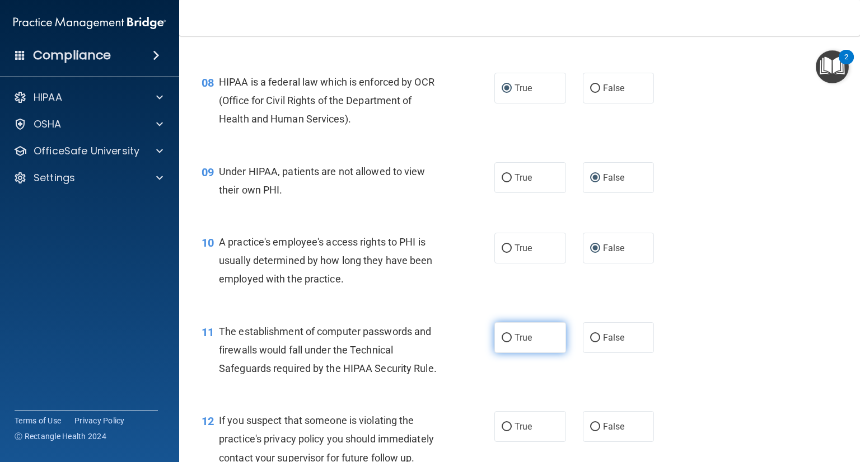
click at [502, 343] on input "True" at bounding box center [507, 338] width 10 height 8
radio input "true"
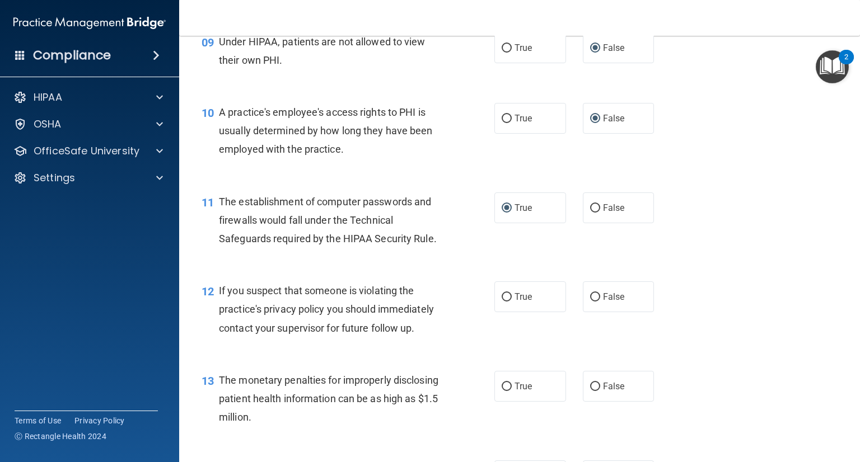
scroll to position [851, 0]
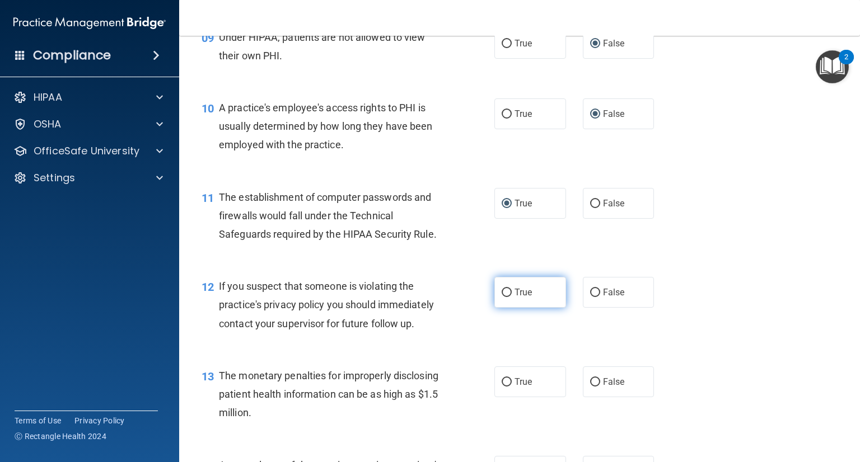
click at [503, 297] on input "True" at bounding box center [507, 293] width 10 height 8
radio input "true"
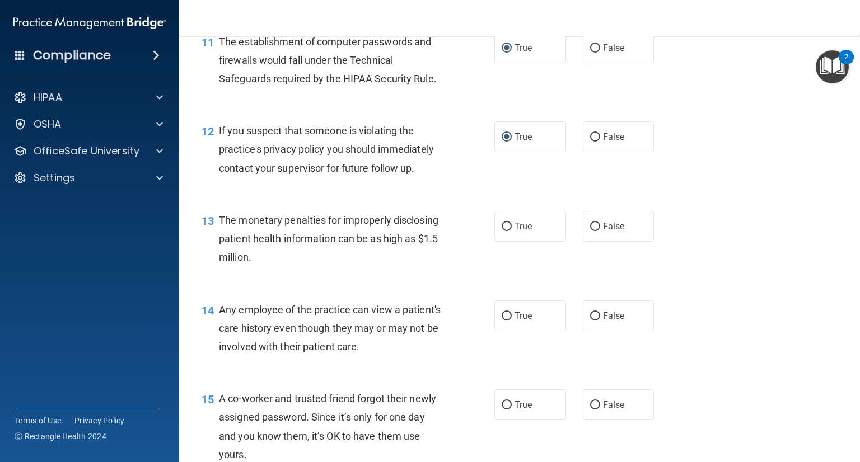
scroll to position [1007, 0]
click at [505, 230] on input "True" at bounding box center [507, 226] width 10 height 8
radio input "true"
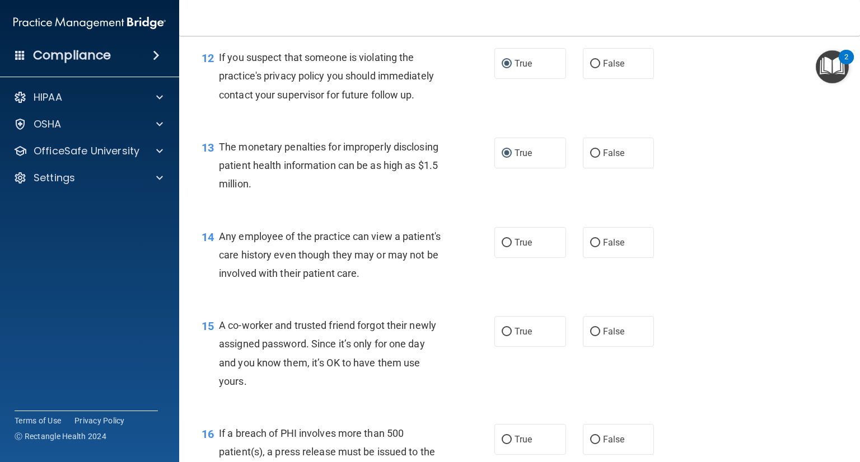
scroll to position [1097, 0]
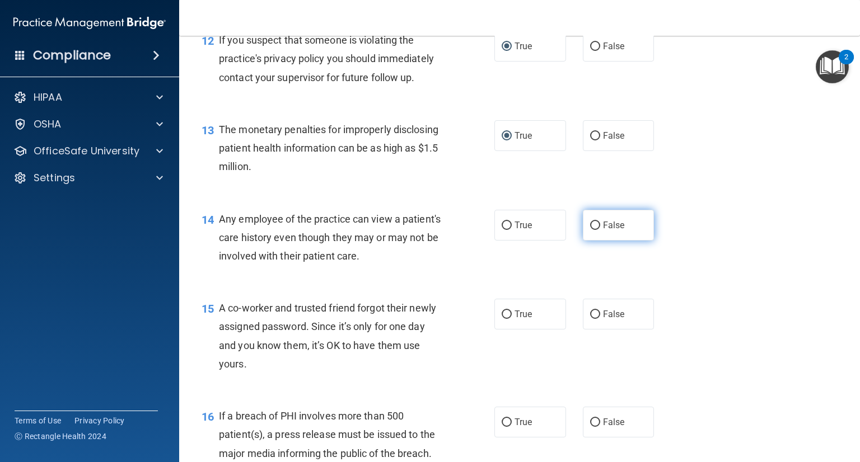
click at [591, 230] on input "False" at bounding box center [595, 226] width 10 height 8
radio input "true"
click at [596, 330] on label "False" at bounding box center [619, 314] width 72 height 31
click at [596, 319] on input "False" at bounding box center [595, 315] width 10 height 8
radio input "true"
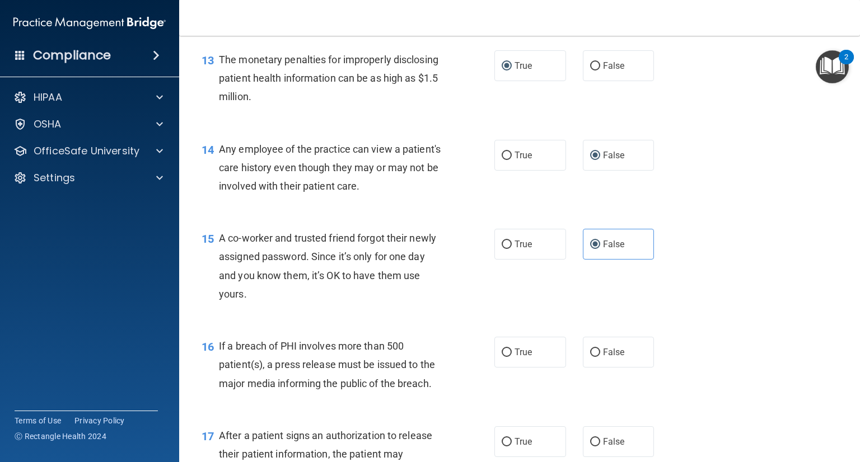
scroll to position [1186, 0]
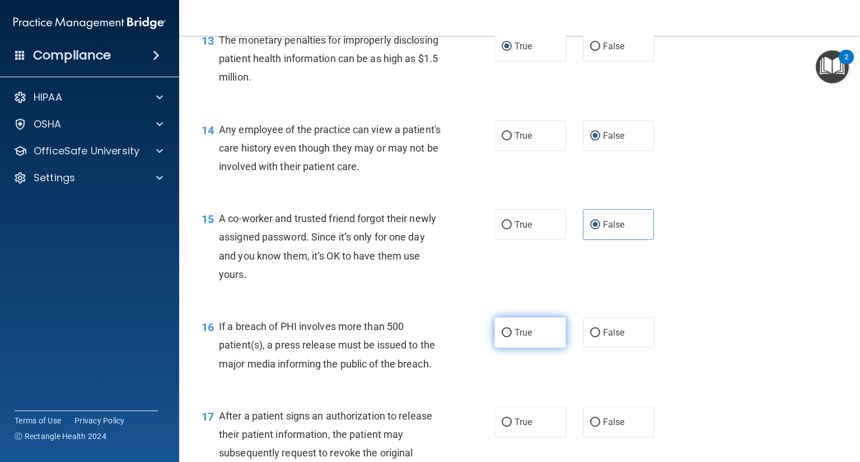
click at [503, 338] on input "True" at bounding box center [507, 333] width 10 height 8
radio input "true"
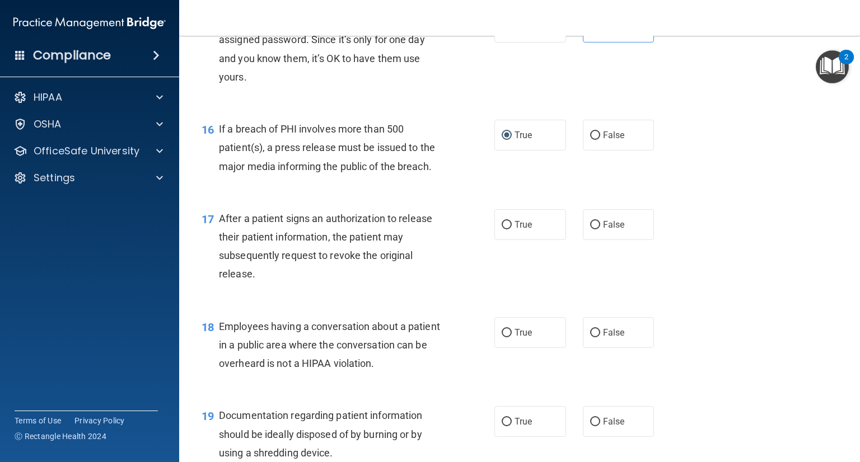
scroll to position [1388, 0]
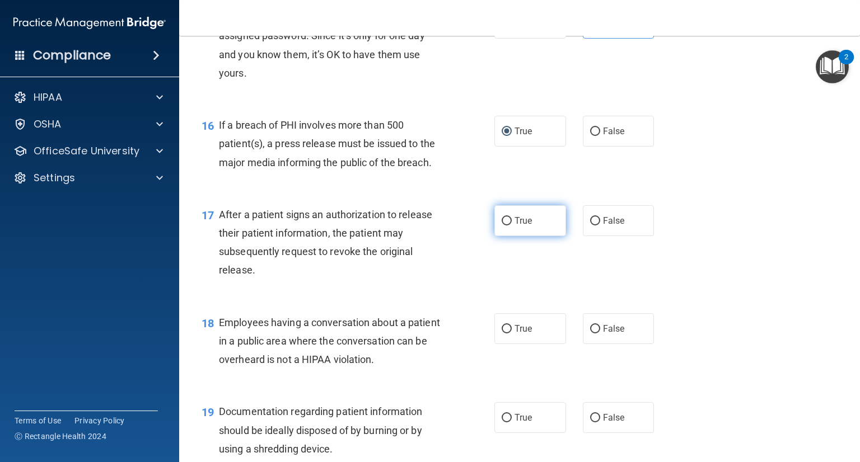
click at [503, 226] on input "True" at bounding box center [507, 221] width 10 height 8
radio input "true"
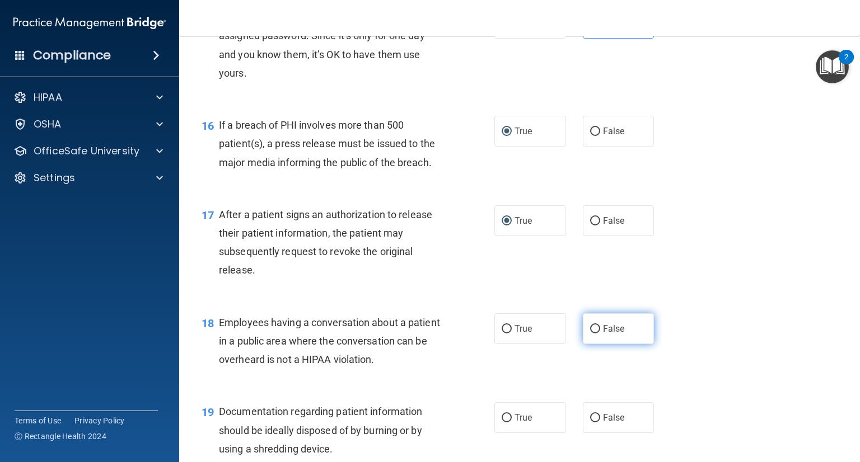
click at [592, 334] on input "False" at bounding box center [595, 329] width 10 height 8
radio input "true"
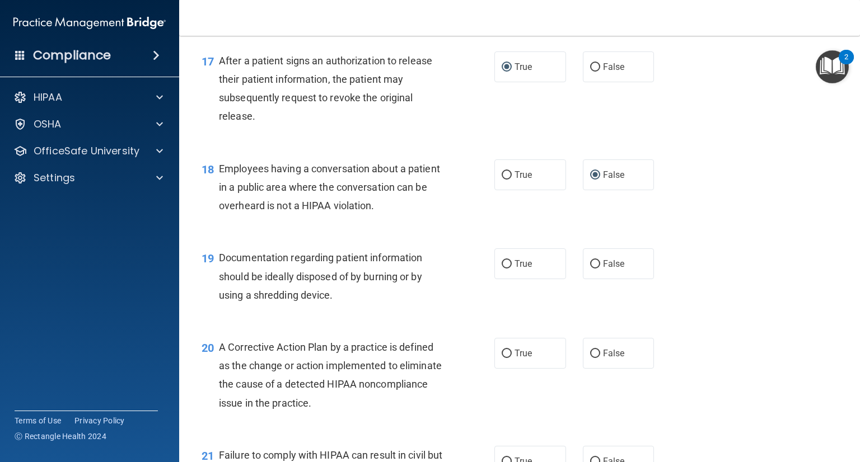
scroll to position [1567, 0]
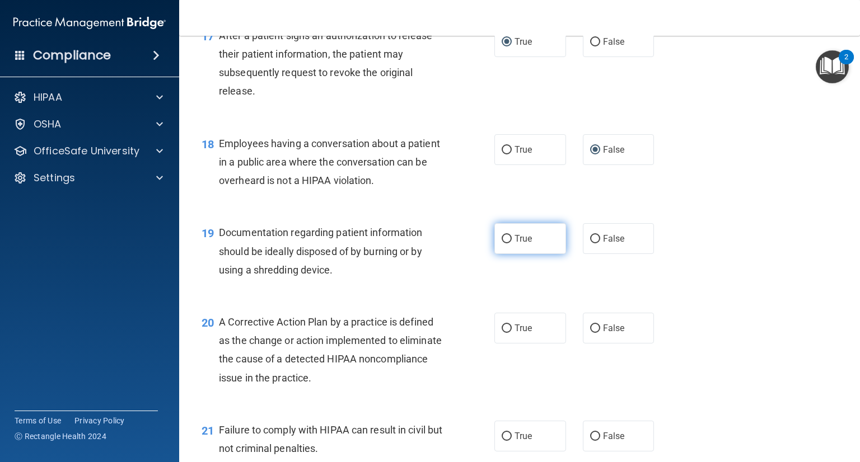
click at [502, 244] on input "True" at bounding box center [507, 239] width 10 height 8
radio input "true"
drag, startPoint x: 498, startPoint y: 260, endPoint x: 600, endPoint y: 399, distance: 172.6
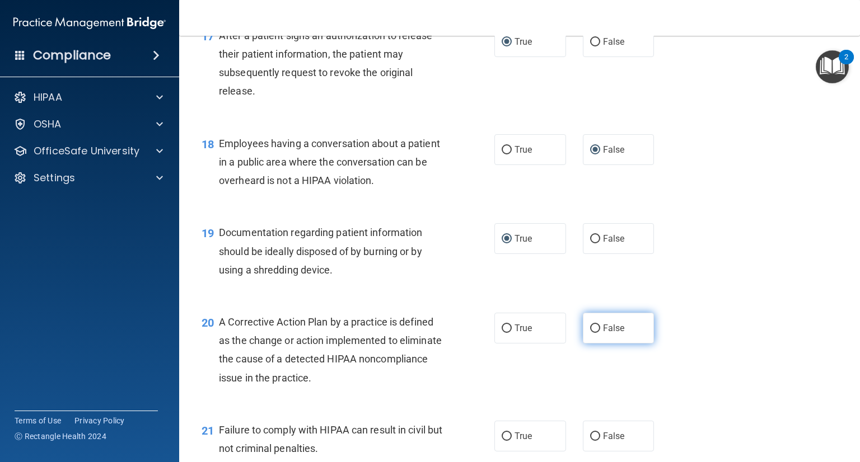
click at [590, 333] on input "False" at bounding box center [595, 329] width 10 height 8
radio input "true"
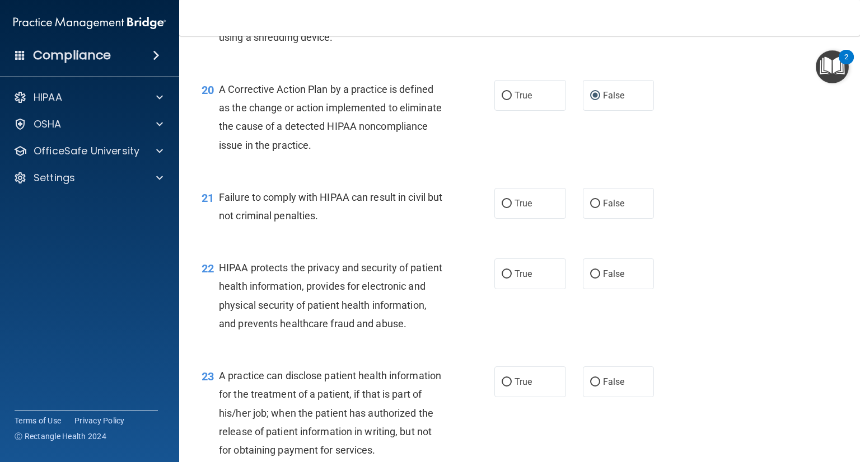
scroll to position [1814, 0]
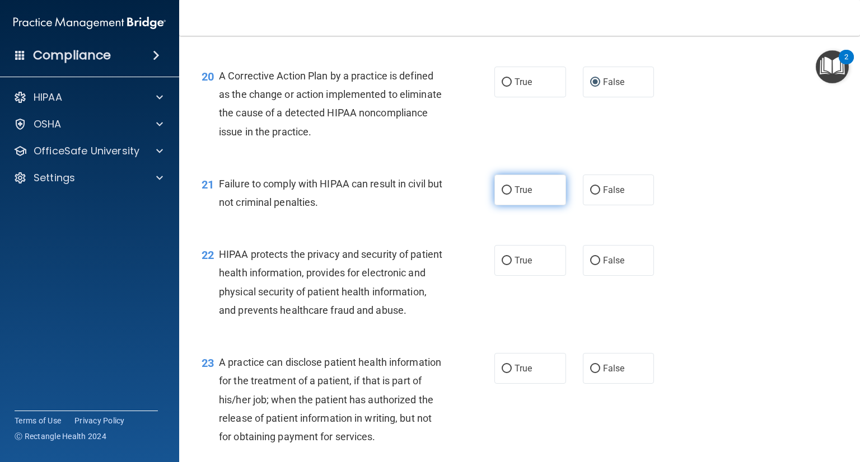
click at [502, 195] on input "True" at bounding box center [507, 190] width 10 height 8
radio input "true"
click at [502, 265] on input "True" at bounding box center [507, 261] width 10 height 8
radio input "true"
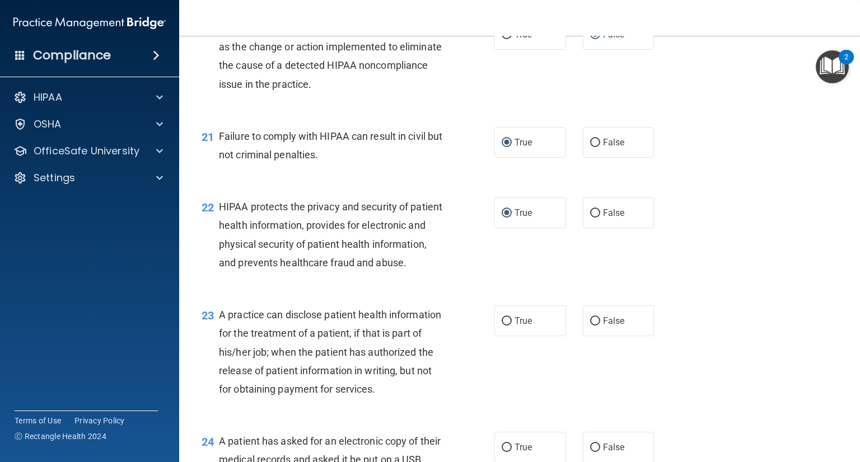
scroll to position [1881, 0]
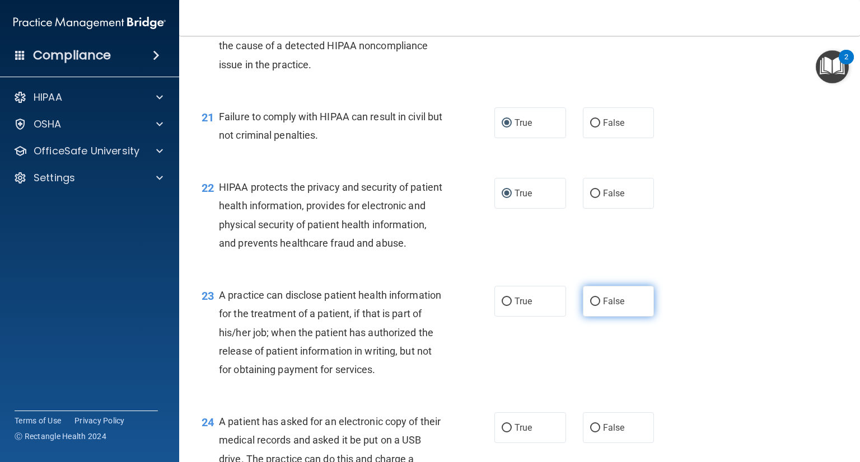
click at [590, 306] on input "False" at bounding box center [595, 302] width 10 height 8
radio input "true"
drag, startPoint x: 588, startPoint y: 342, endPoint x: 837, endPoint y: 462, distance: 276.2
click at [837, 462] on html "Compliance HIPAA Documents and Policies Report an Incident Business Associates …" at bounding box center [430, 231] width 860 height 462
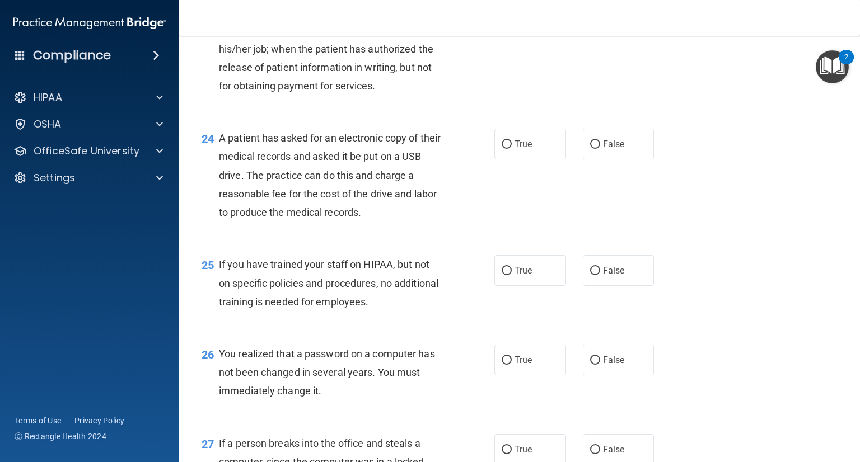
scroll to position [2172, 0]
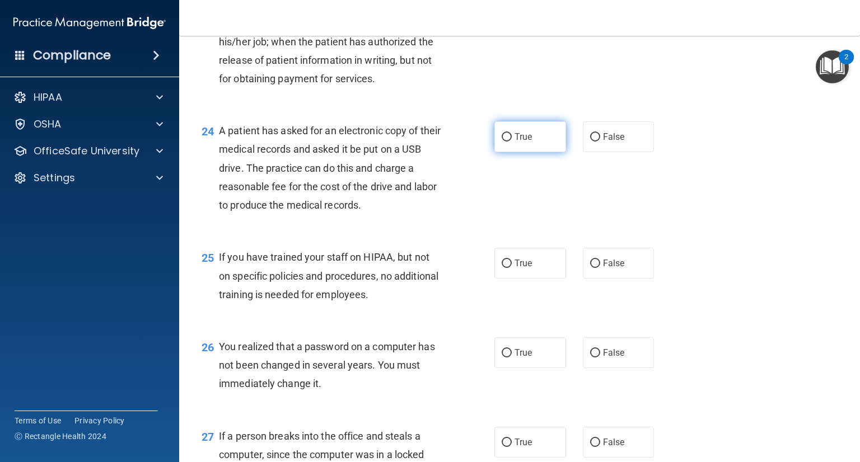
click at [502, 142] on input "True" at bounding box center [507, 137] width 10 height 8
radio input "true"
click at [591, 268] on input "False" at bounding box center [595, 264] width 10 height 8
radio input "true"
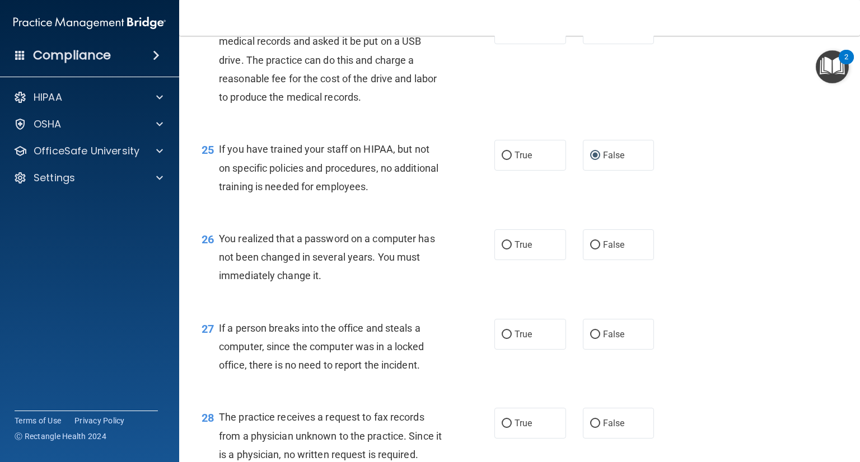
scroll to position [2284, 0]
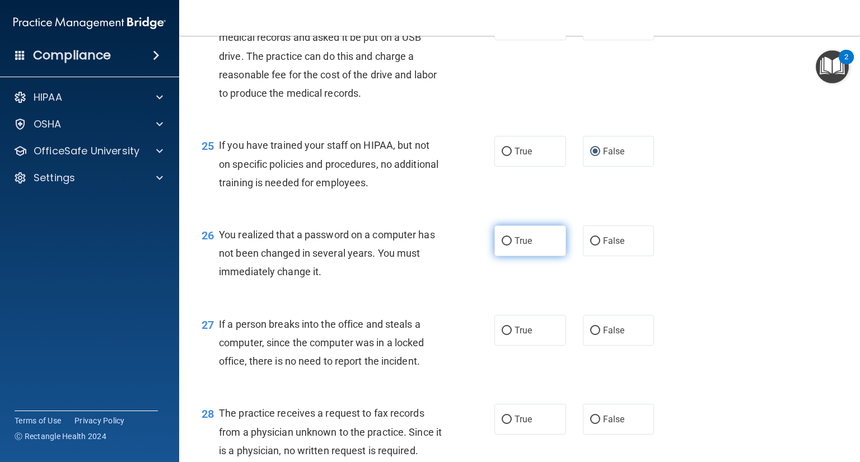
click at [500, 256] on label "True" at bounding box center [530, 241] width 72 height 31
click at [502, 246] on input "True" at bounding box center [507, 241] width 10 height 8
radio input "true"
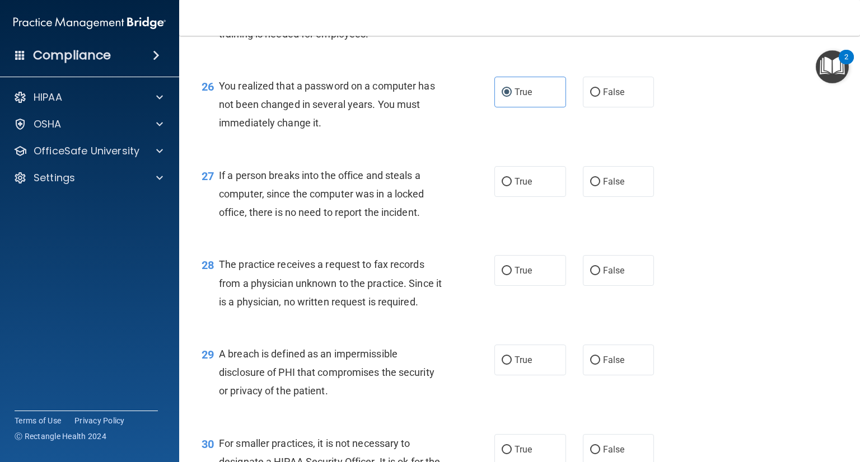
scroll to position [2441, 0]
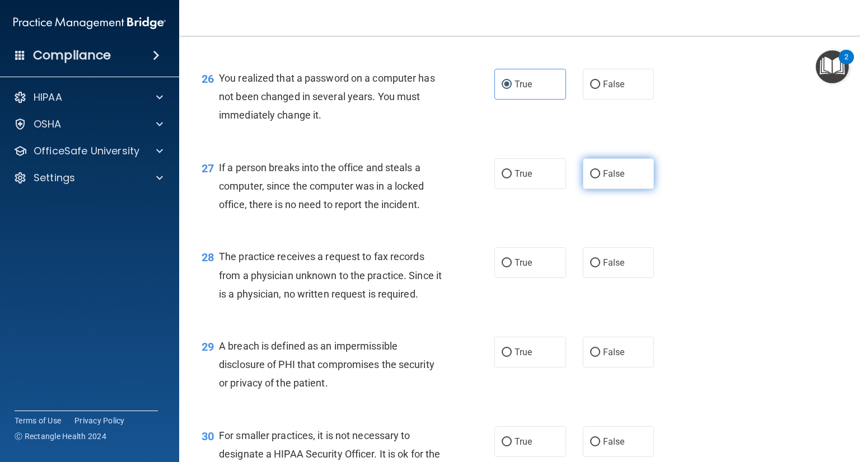
click at [592, 179] on input "False" at bounding box center [595, 174] width 10 height 8
radio input "true"
click at [594, 268] on input "False" at bounding box center [595, 263] width 10 height 8
radio input "true"
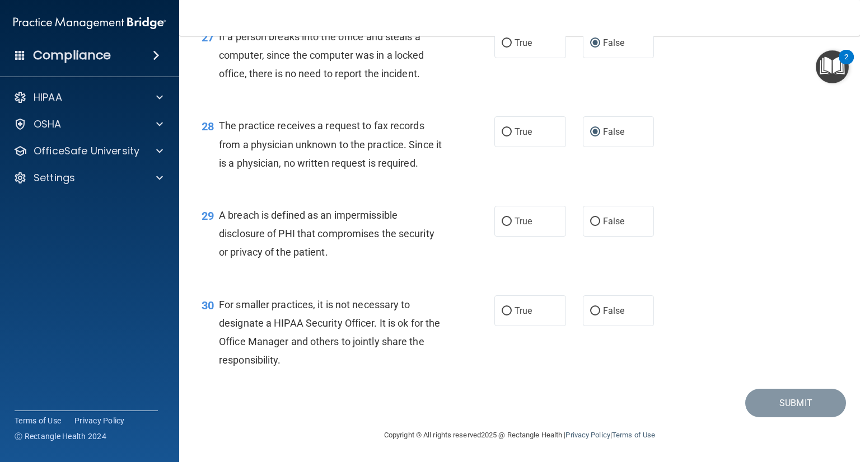
scroll to position [2620, 0]
click at [502, 226] on input "True" at bounding box center [507, 222] width 10 height 8
radio input "true"
click at [505, 316] on input "True" at bounding box center [507, 311] width 10 height 8
radio input "true"
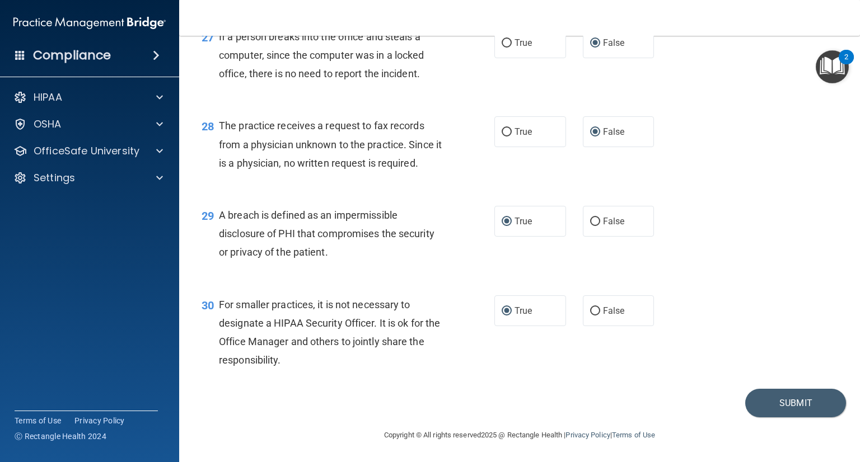
click at [576, 387] on div "30 For smaller practices, it is not necessary to designate a HIPAA Security Off…" at bounding box center [519, 336] width 653 height 108
click at [590, 316] on input "False" at bounding box center [595, 311] width 10 height 8
radio input "true"
radio input "false"
click at [774, 408] on button "Submit" at bounding box center [795, 403] width 101 height 29
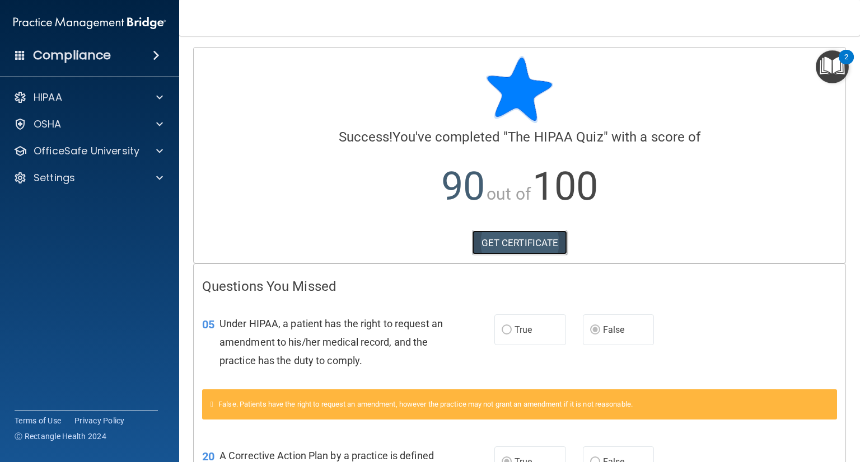
click at [511, 240] on link "GET CERTIFICATE" at bounding box center [520, 243] width 96 height 25
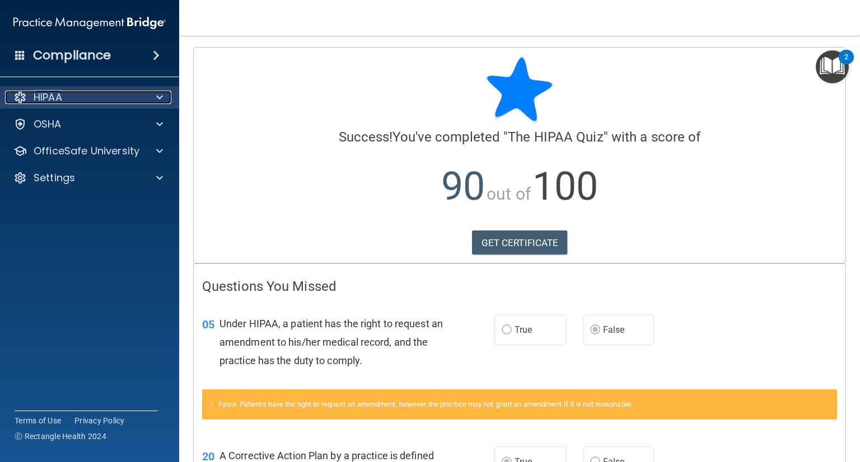
click at [127, 94] on div "HIPAA" at bounding box center [74, 97] width 139 height 13
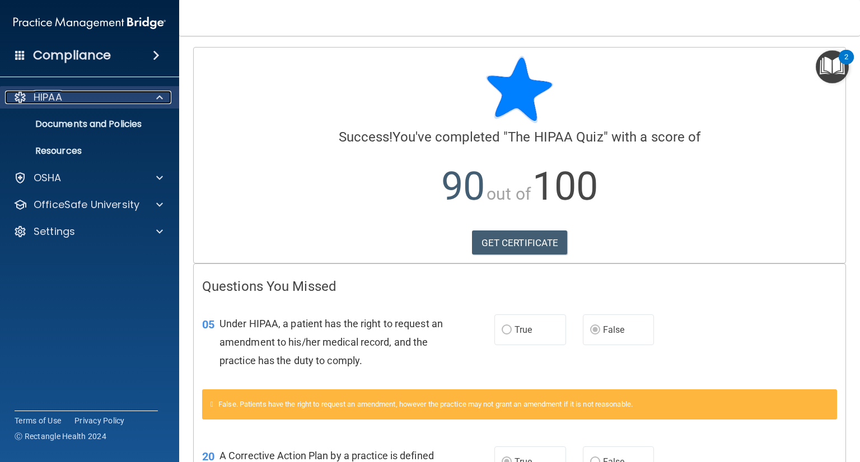
click at [106, 92] on div "HIPAA" at bounding box center [74, 97] width 139 height 13
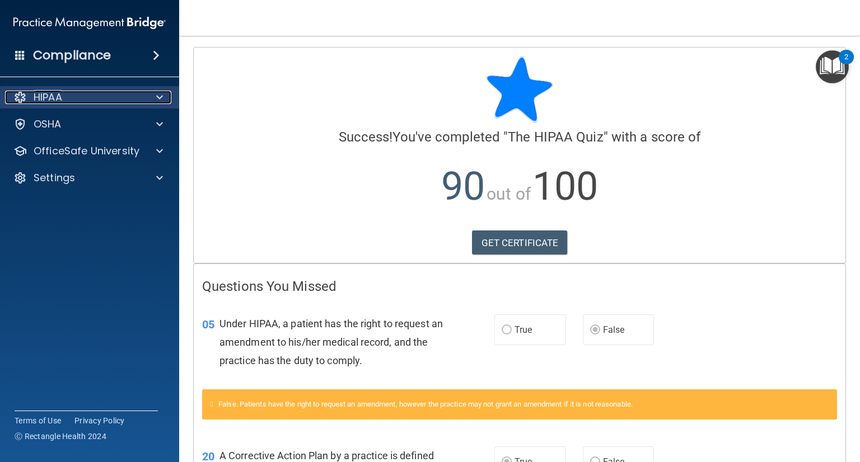
click at [158, 95] on span at bounding box center [159, 97] width 7 height 13
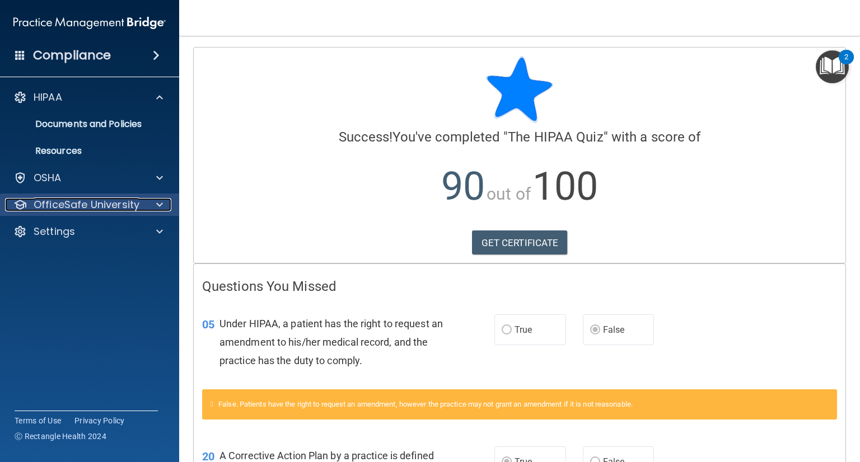
click at [125, 205] on p "OfficeSafe University" at bounding box center [87, 204] width 106 height 13
click at [114, 202] on p "OfficeSafe University" at bounding box center [87, 204] width 106 height 13
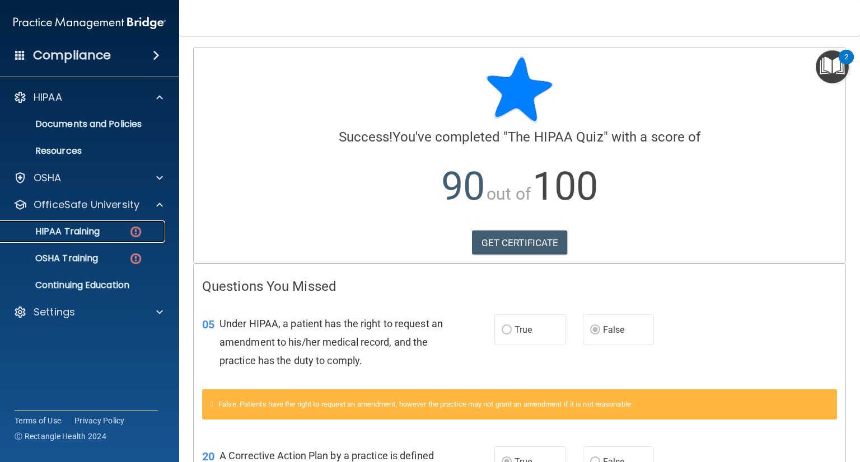
click at [86, 231] on p "HIPAA Training" at bounding box center [53, 231] width 92 height 11
